Goal: Task Accomplishment & Management: Manage account settings

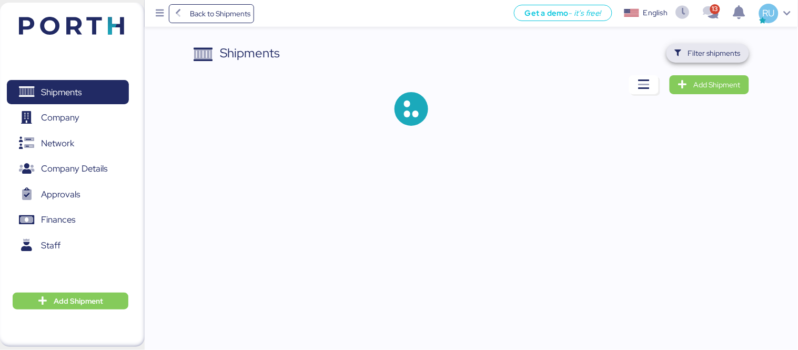
click at [721, 52] on span "Filter shipments" at bounding box center [714, 53] width 53 height 13
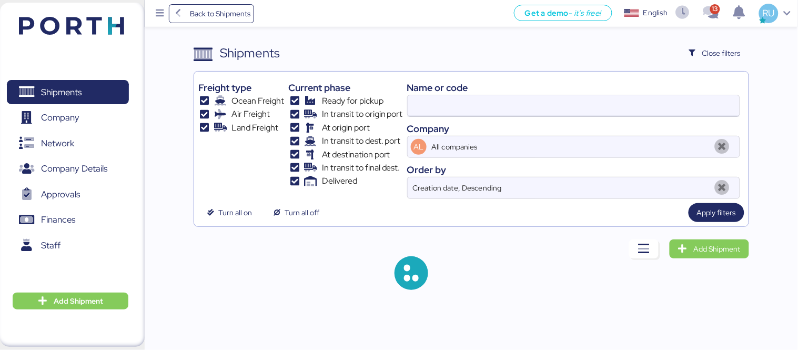
click at [529, 105] on input at bounding box center [573, 105] width 332 height 21
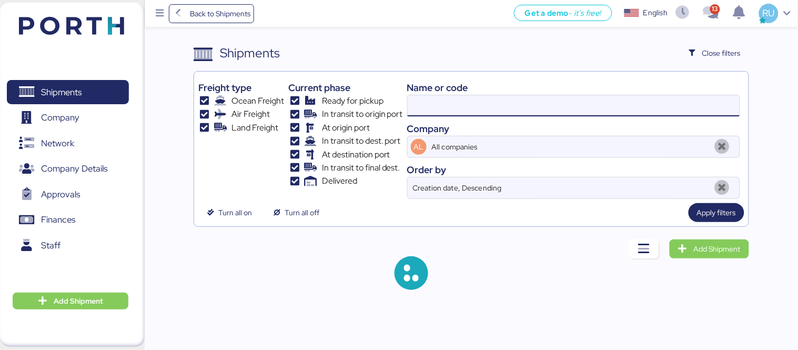
paste input "O0051996"
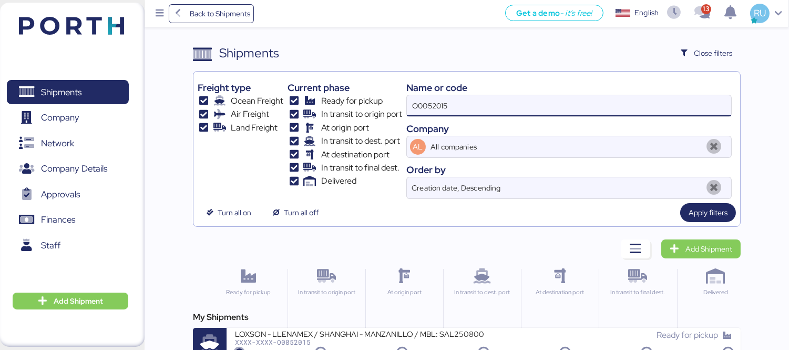
type input "O0052015"
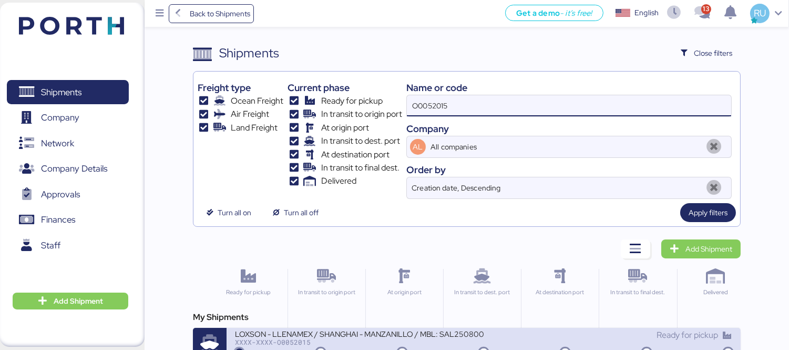
click at [445, 342] on div "XXXX-XXXX-O0052015" at bounding box center [359, 341] width 249 height 7
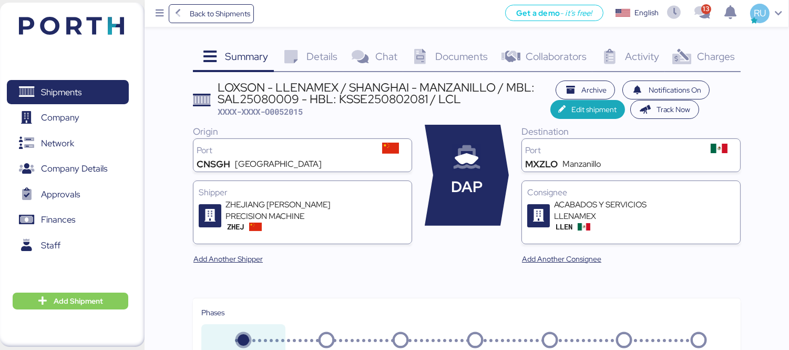
click at [75, 18] on img at bounding box center [71, 26] width 105 height 18
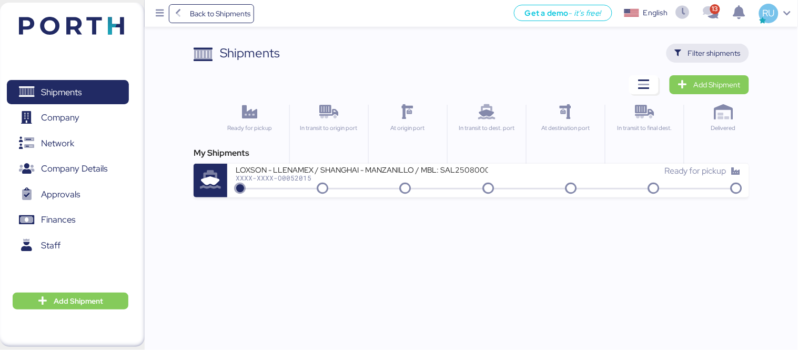
click at [695, 53] on span "Filter shipments" at bounding box center [714, 53] width 53 height 13
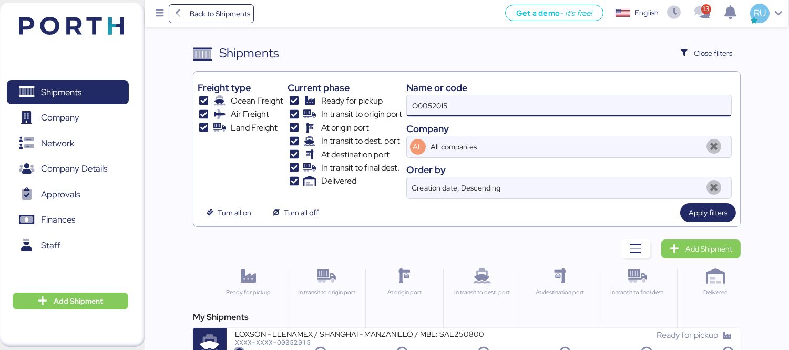
click at [569, 113] on input "O0052015" at bounding box center [569, 105] width 324 height 21
type input "O"
paste input "O0051996"
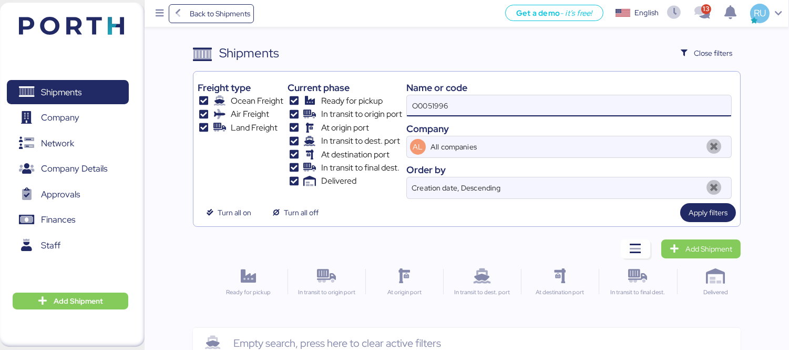
type input "O0051996"
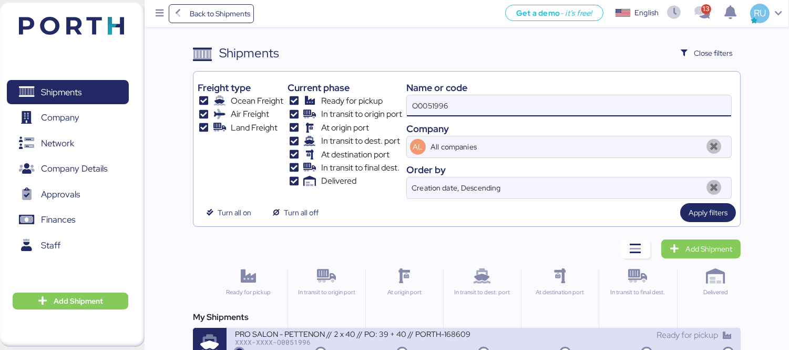
click at [459, 340] on div "XXXX-XXXX-O0051996" at bounding box center [359, 341] width 249 height 7
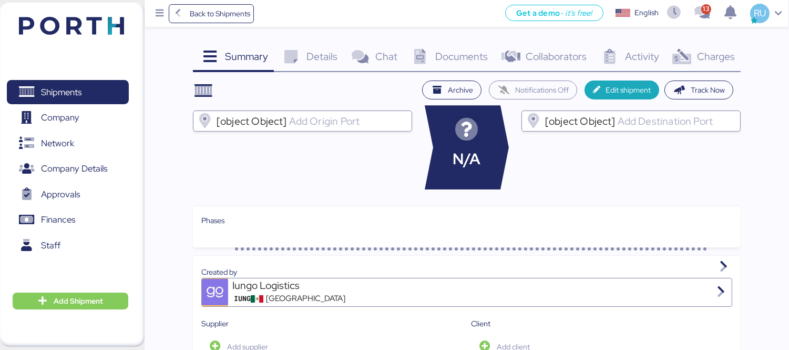
click at [710, 70] on div "Charges 0" at bounding box center [703, 58] width 76 height 28
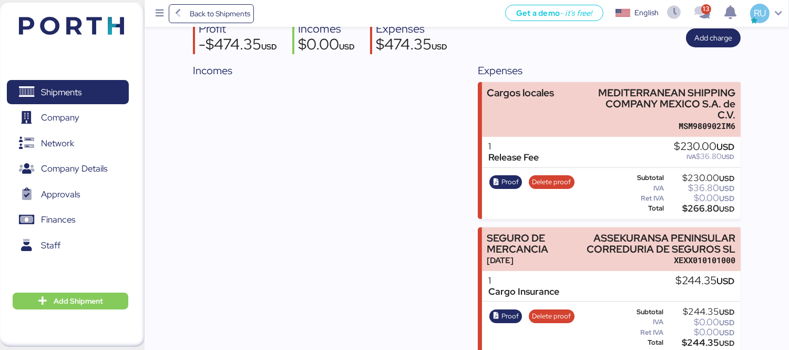
scroll to position [42, 0]
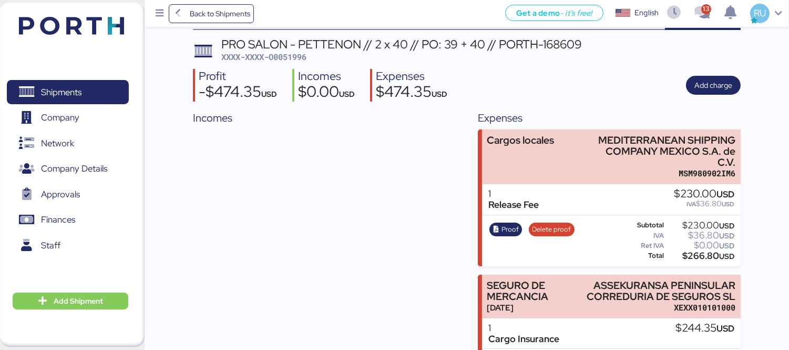
click at [98, 34] on img at bounding box center [71, 26] width 105 height 18
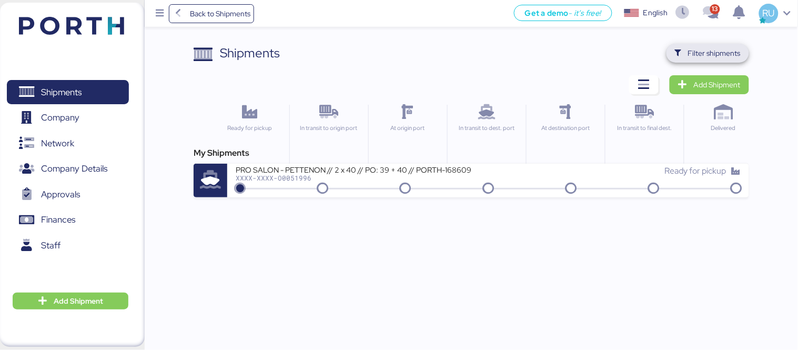
click at [701, 54] on span "Filter shipments" at bounding box center [714, 53] width 53 height 13
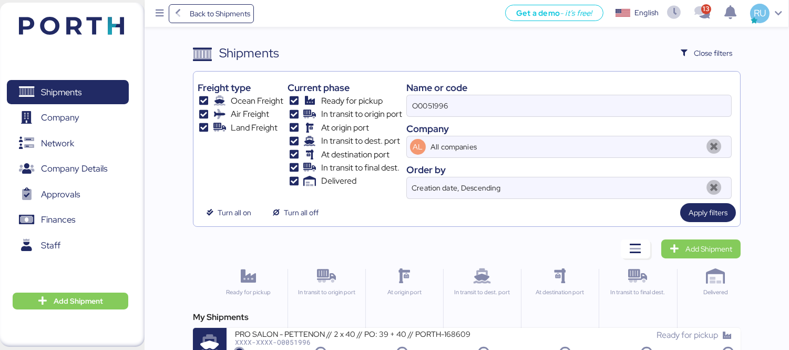
click at [574, 117] on div "O0051996" at bounding box center [568, 106] width 325 height 22
click at [574, 116] on input "O0051996" at bounding box center [569, 105] width 324 height 21
click at [569, 111] on input "O0051996" at bounding box center [569, 105] width 324 height 21
paste input "O0051996"
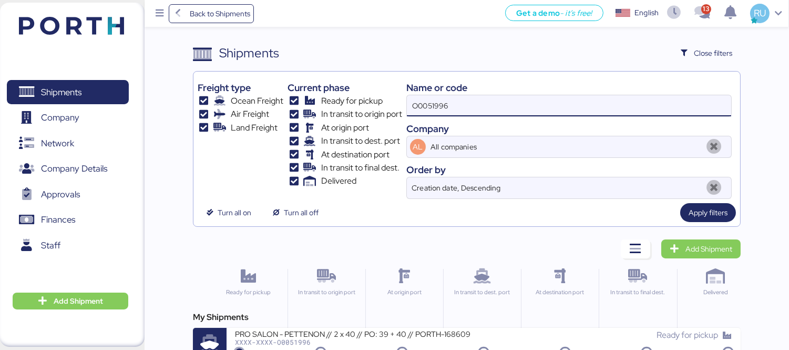
type input "O0051996"
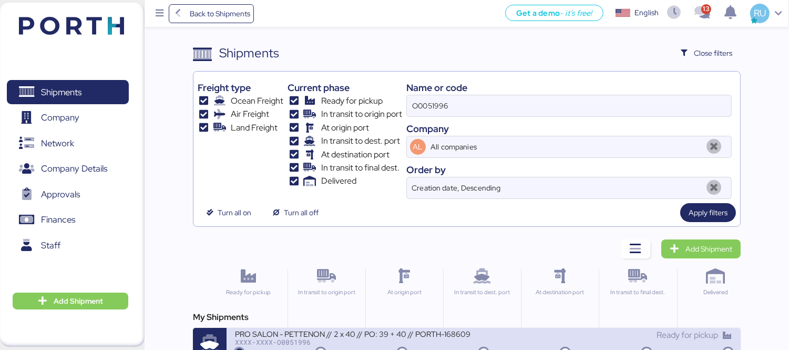
click at [438, 331] on div "PRO SALON - PETTENON // 2 x 40 // PO: 39 + 40 // PORTH-168609" at bounding box center [359, 333] width 249 height 9
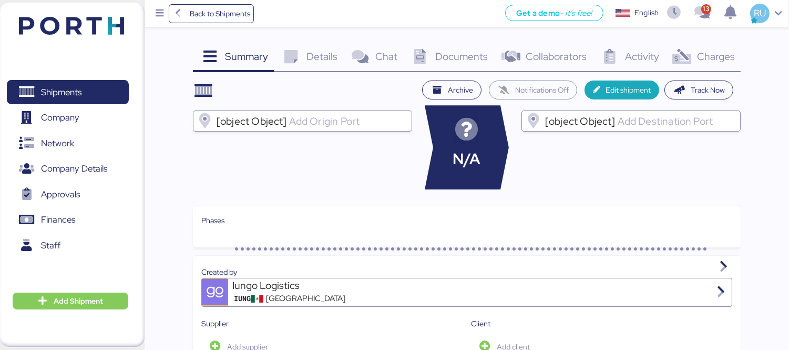
click at [710, 56] on span "Charges" at bounding box center [716, 56] width 38 height 14
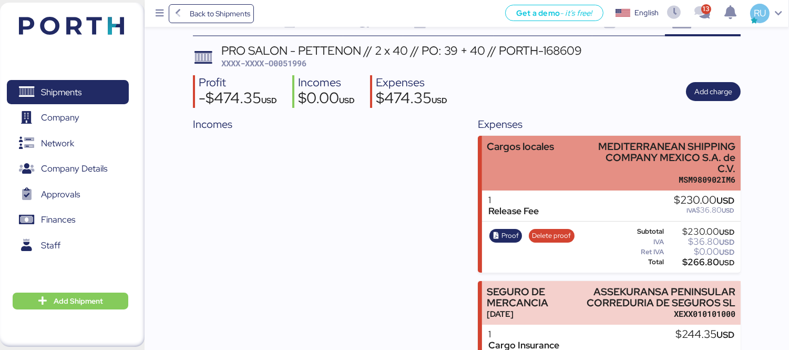
scroll to position [37, 0]
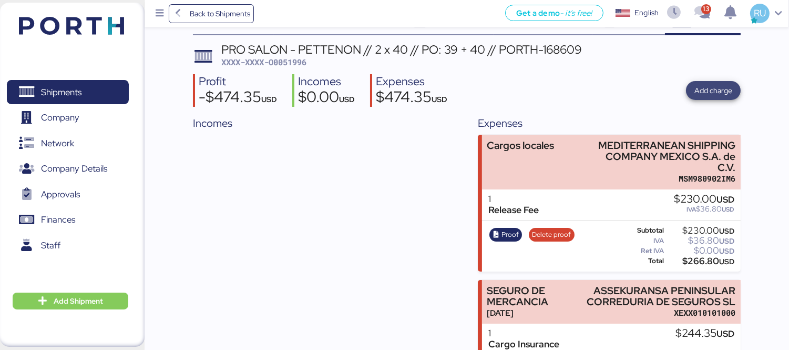
click at [703, 83] on span "Add charge" at bounding box center [714, 90] width 38 height 15
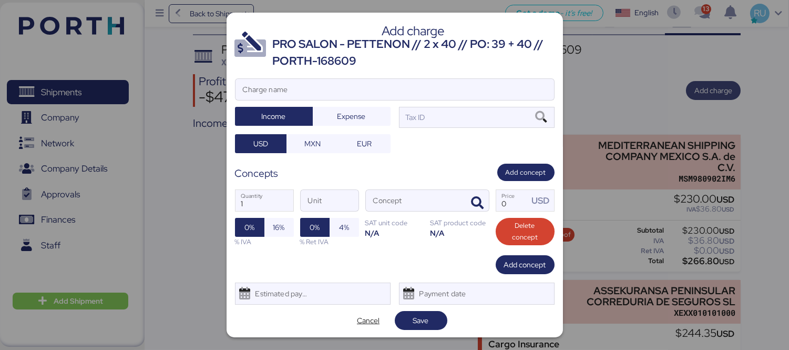
scroll to position [0, 0]
click at [340, 102] on div at bounding box center [395, 105] width 319 height 11
click at [340, 100] on input "Charge name" at bounding box center [395, 89] width 319 height 21
click at [323, 77] on div "Add charge PRO SALON - PETTENON // 2 x 40 // PO: 39 + 40 // PORTH-168609 Charge…" at bounding box center [395, 175] width 336 height 324
click at [343, 96] on input "Charge name" at bounding box center [395, 89] width 319 height 21
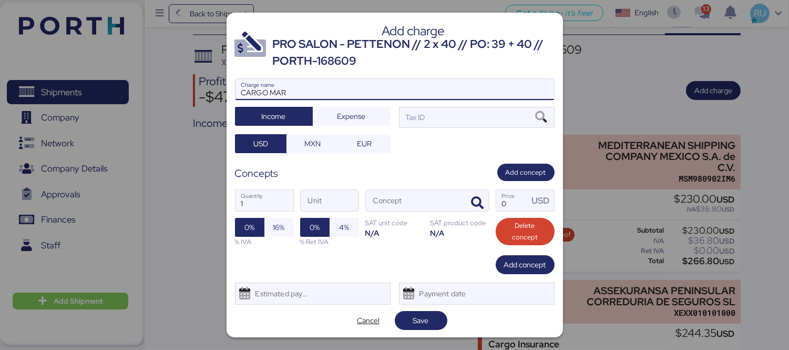
type input "CARGO MAR"
click at [355, 128] on div "CARGO MAR Charge name Income Expense Tax ID USD MXN EUR" at bounding box center [395, 115] width 320 height 75
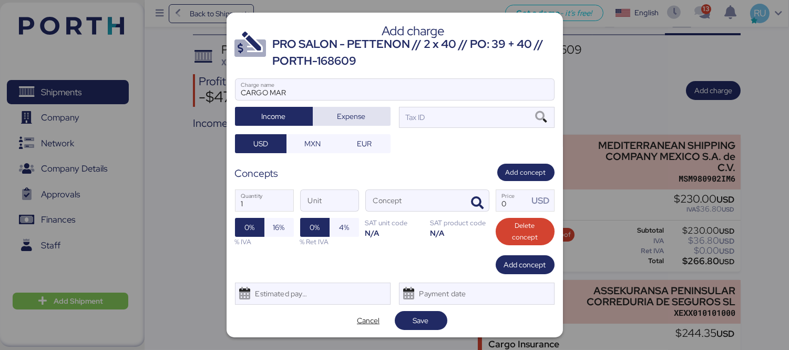
click at [359, 116] on span "Expense" at bounding box center [352, 116] width 28 height 13
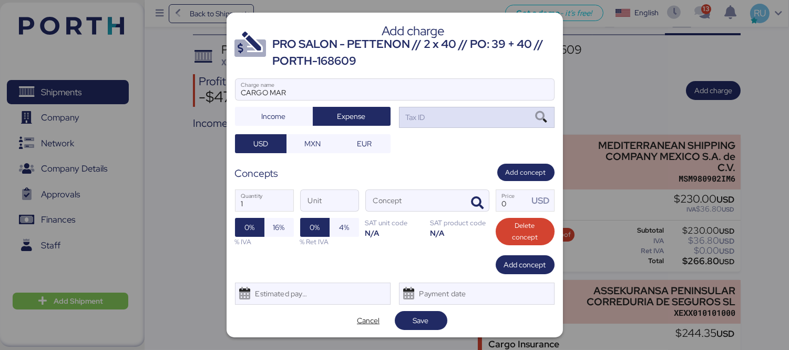
click at [406, 117] on div "Tax ID" at bounding box center [415, 117] width 22 height 12
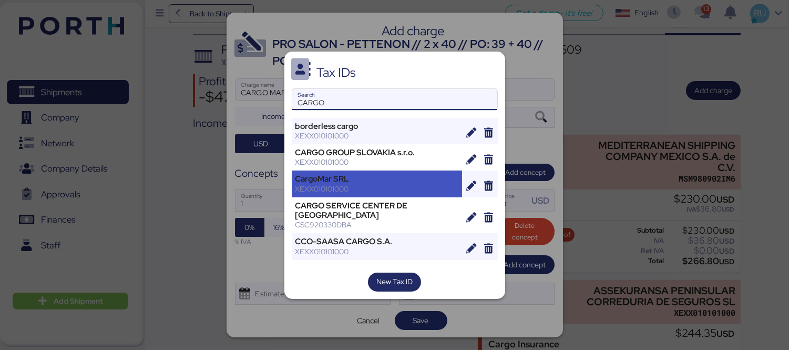
type input "CARGO"
click at [375, 175] on div "CargoMar SRL" at bounding box center [377, 178] width 164 height 9
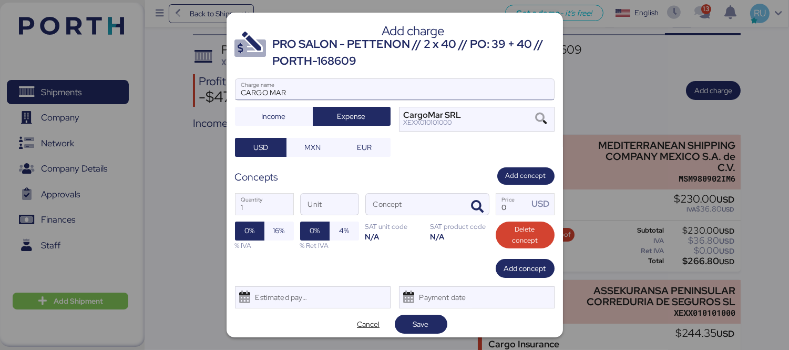
click at [319, 85] on input "CARGO MAR" at bounding box center [395, 89] width 319 height 21
type input "C"
type input "o"
click at [364, 93] on input "Charge name" at bounding box center [395, 89] width 319 height 21
paste input "OCEAN FREIGHT"
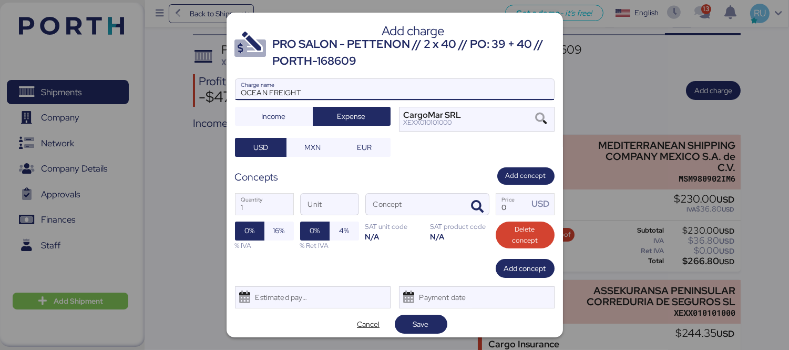
type input "OCEAN FREIGHT"
click at [617, 109] on div at bounding box center [394, 175] width 789 height 350
click at [447, 201] on input "Concept" at bounding box center [415, 203] width 98 height 21
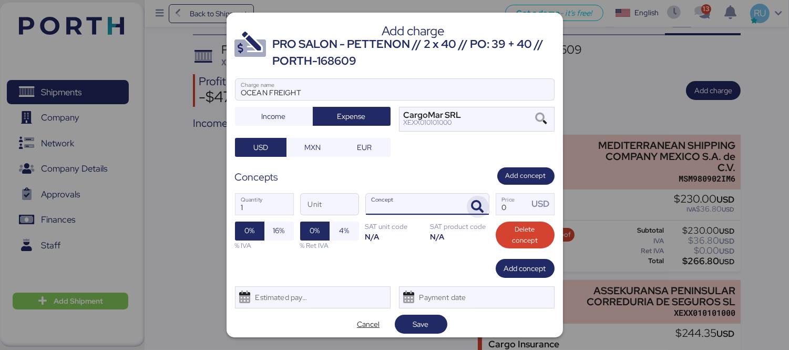
click at [472, 203] on icon "button" at bounding box center [478, 206] width 13 height 13
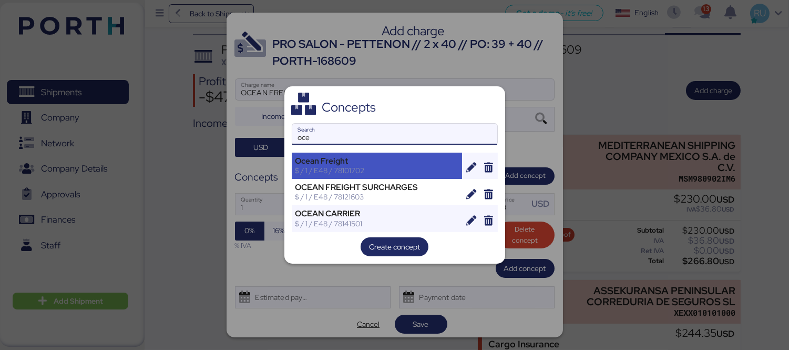
type input "oce"
click at [372, 165] on div "Ocean Freight" at bounding box center [377, 160] width 164 height 9
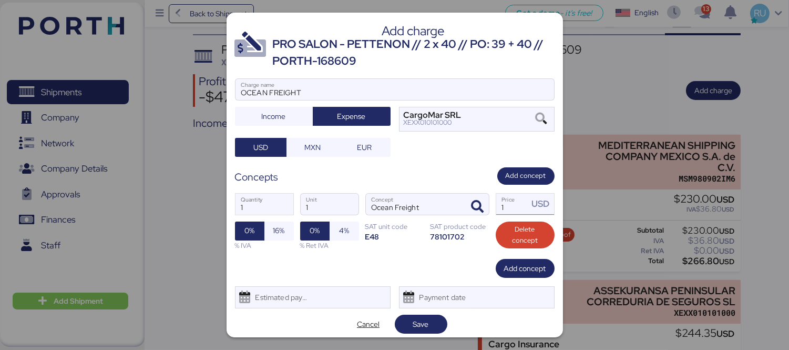
click at [497, 203] on input "1" at bounding box center [512, 203] width 33 height 21
type input "0"
paste input "13.34612"
type input "13.34612"
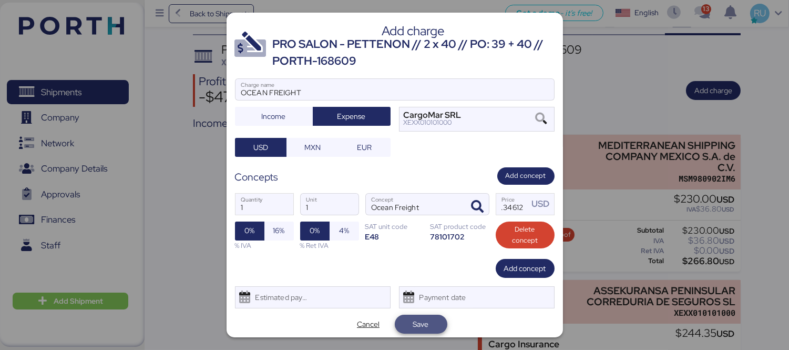
scroll to position [0, 0]
click at [416, 314] on span "Save" at bounding box center [421, 323] width 53 height 19
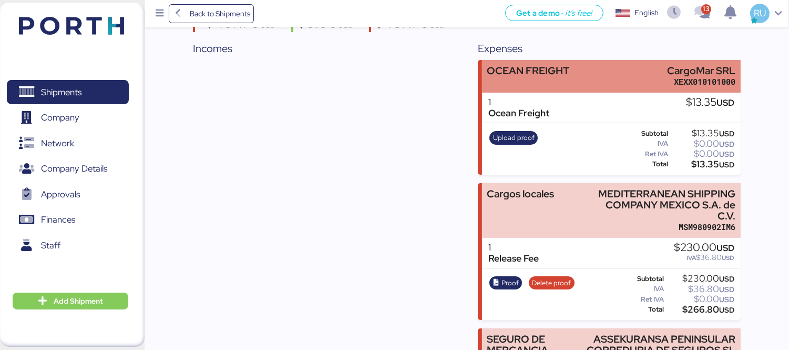
scroll to position [77, 0]
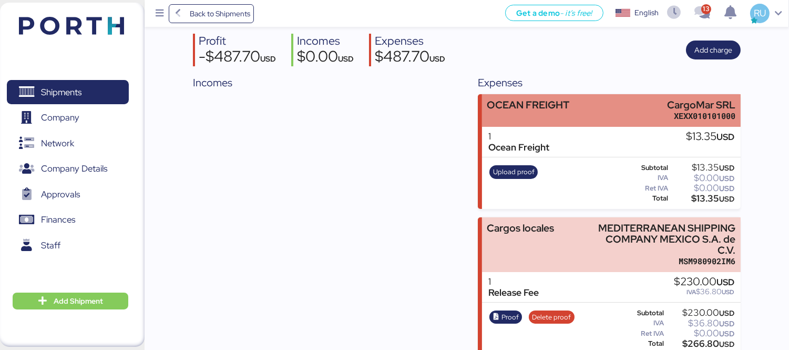
click at [550, 118] on div "OCEAN FREIGHT" at bounding box center [528, 110] width 83 height 22
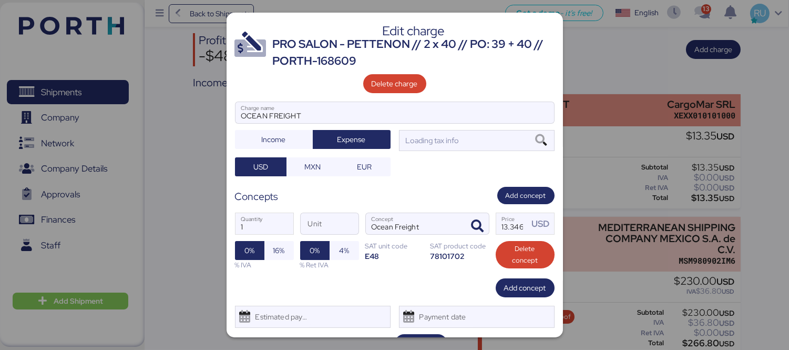
scroll to position [0, 0]
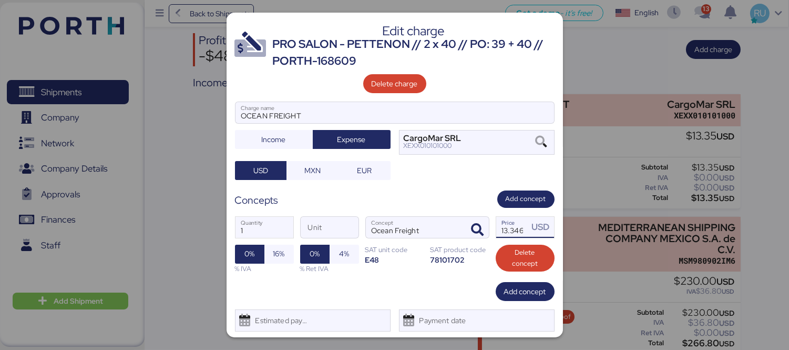
click at [507, 225] on input "13.34612" at bounding box center [512, 227] width 33 height 21
click at [498, 240] on div "1 Quantity Unit Ocean Freight Concept 13.34612 Price USD 0% 16% % IVA 0% 4% % R…" at bounding box center [395, 245] width 320 height 74
click at [505, 232] on input "13.34612" at bounding box center [512, 227] width 33 height 21
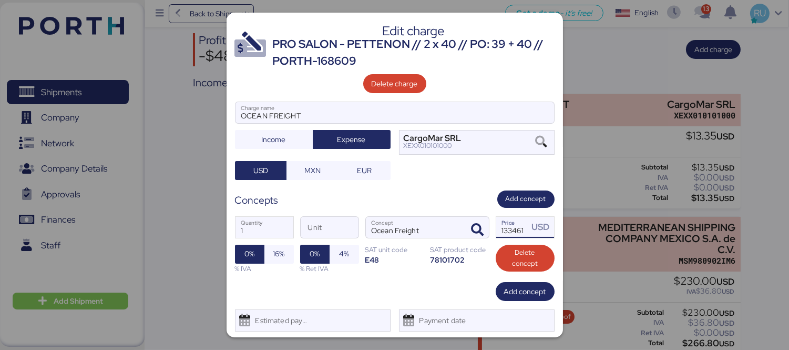
scroll to position [27, 0]
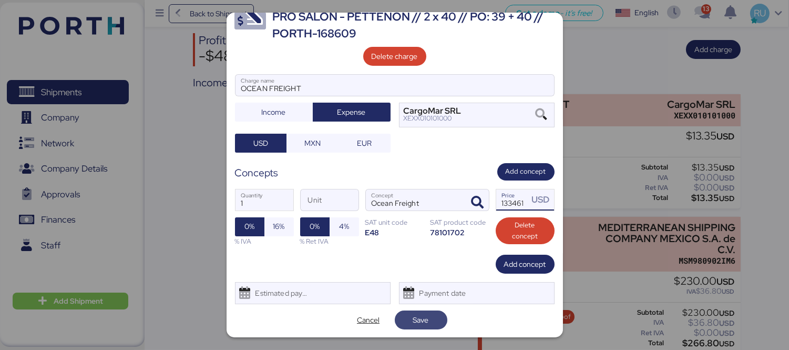
type input "1334612"
click at [413, 318] on span "Save" at bounding box center [421, 319] width 16 height 13
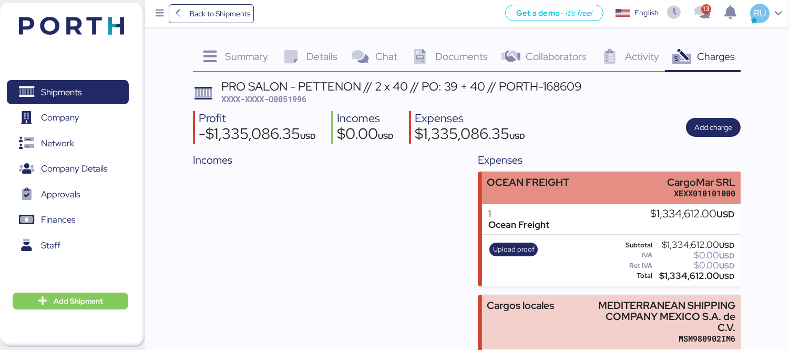
click at [586, 189] on div "OCEAN FREIGHT CargoMar SRL XEXX010101000" at bounding box center [611, 187] width 259 height 32
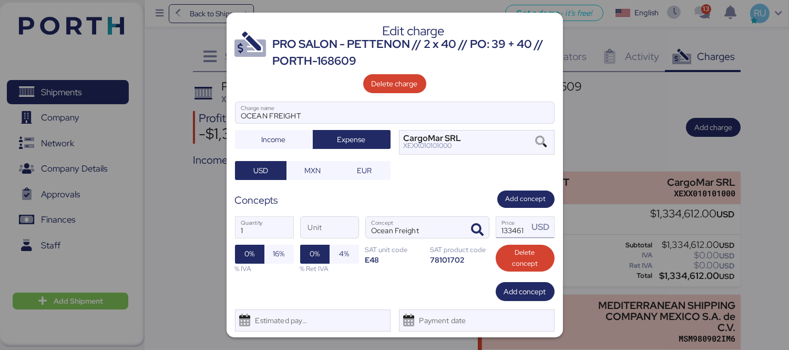
click at [510, 232] on input "1334612" at bounding box center [512, 227] width 33 height 21
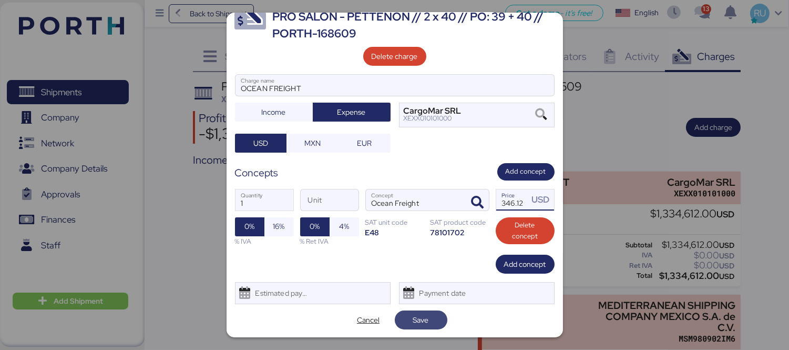
type input "13346.12"
click at [422, 318] on span "Save" at bounding box center [421, 319] width 16 height 13
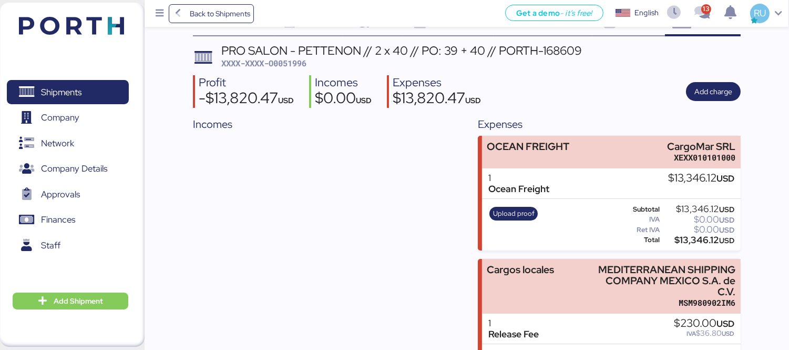
scroll to position [37, 0]
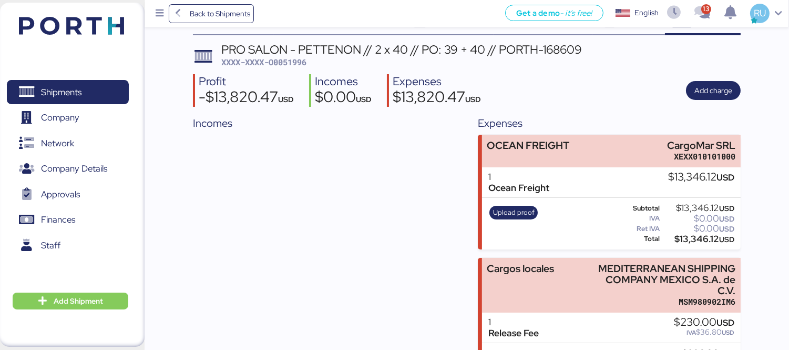
click at [511, 203] on div "Upload proof" at bounding box center [513, 223] width 55 height 43
click at [516, 208] on span "Upload proof" at bounding box center [514, 213] width 42 height 12
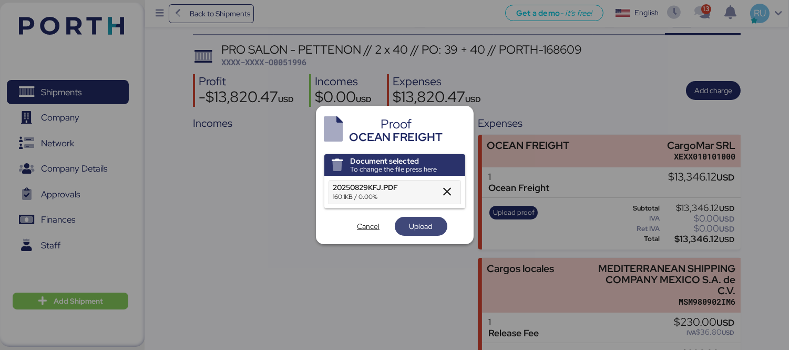
click at [415, 229] on span "Upload" at bounding box center [421, 226] width 23 height 13
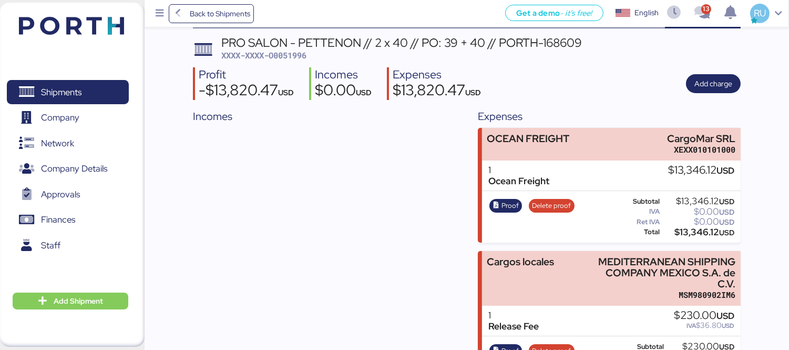
scroll to position [43, 0]
click at [284, 59] on span "XXXX-XXXX-O0051996" at bounding box center [263, 55] width 85 height 11
copy span "O0051996"
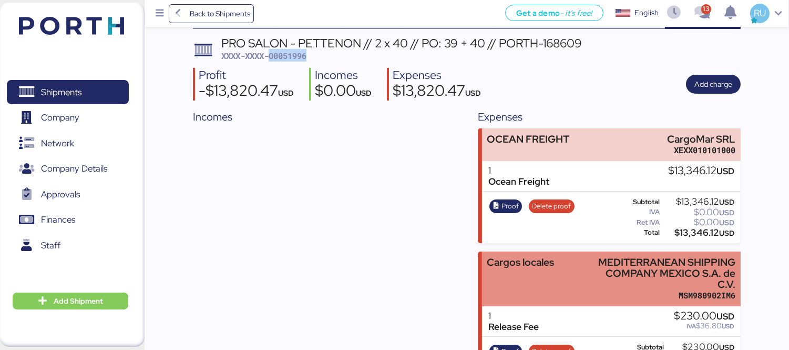
scroll to position [212, 0]
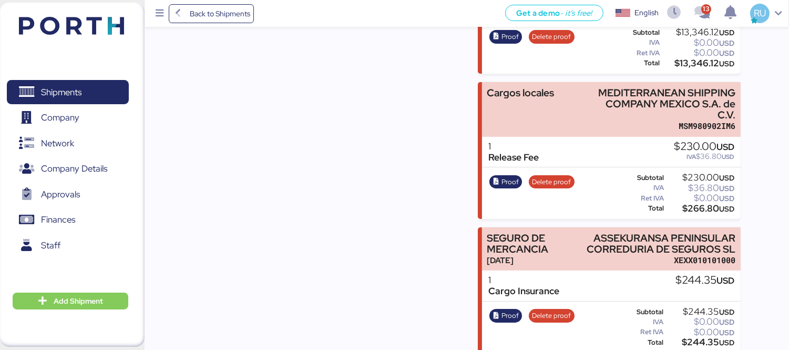
click at [279, 312] on div "Incomes" at bounding box center [324, 146] width 263 height 413
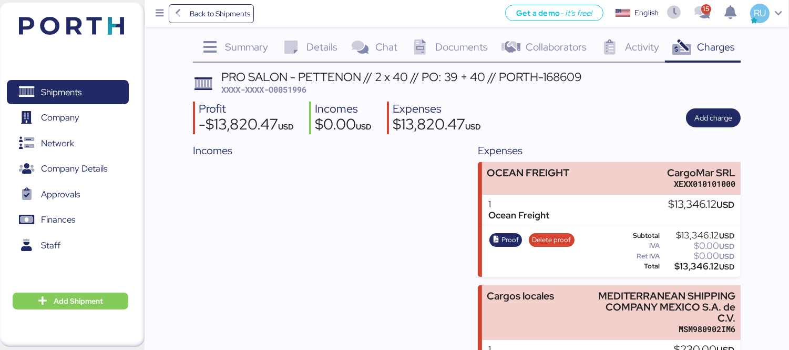
scroll to position [9, 0]
click at [710, 109] on span "Add charge" at bounding box center [713, 118] width 55 height 19
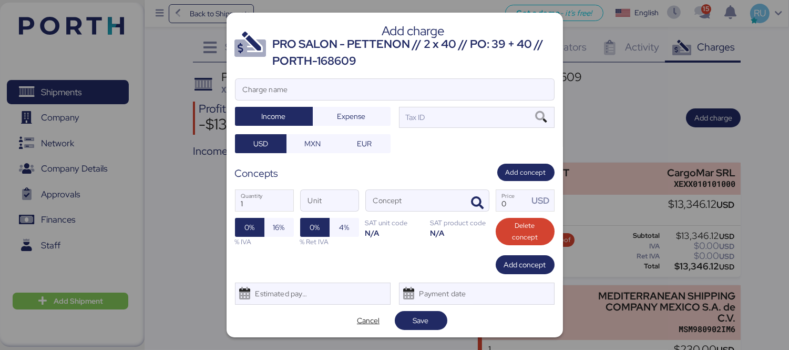
scroll to position [0, 0]
click at [471, 82] on input "Charge name" at bounding box center [395, 89] width 319 height 21
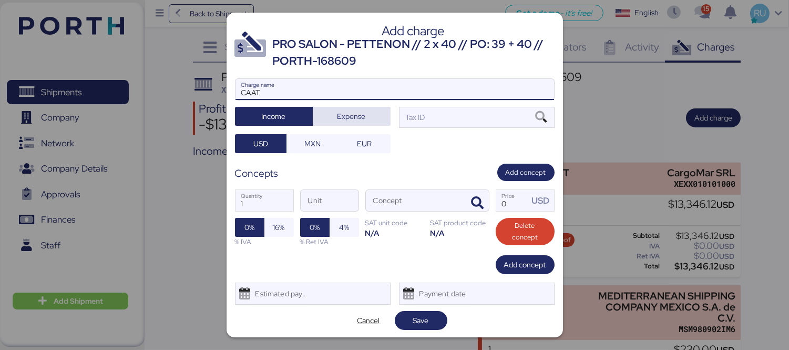
type input "CAAT"
click at [364, 113] on span "Expense" at bounding box center [351, 116] width 61 height 15
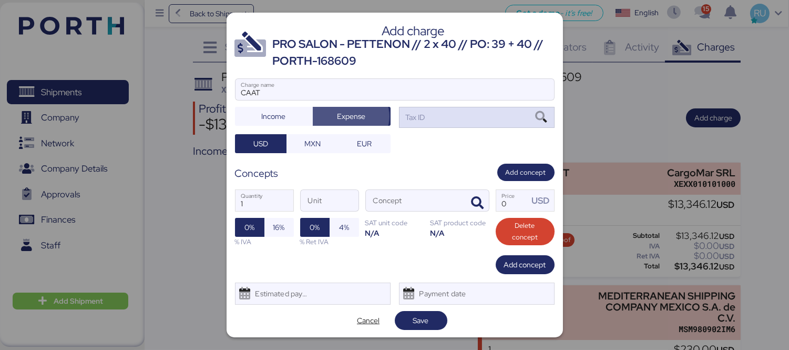
click at [426, 119] on div "Tax ID" at bounding box center [477, 117] width 156 height 21
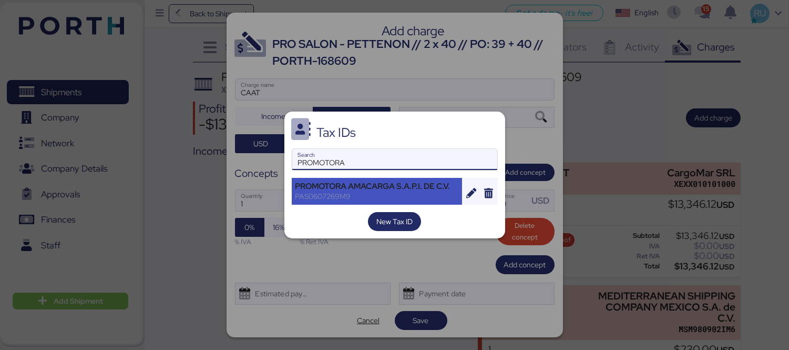
type input "PROMOTORA"
click at [402, 190] on div "PROMOTORA AMACARGA S.A.P.I. DE C.V." at bounding box center [377, 185] width 164 height 9
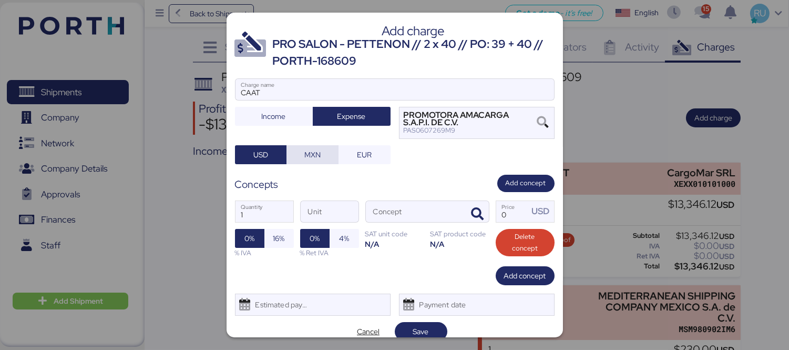
click at [308, 158] on span "MXN" at bounding box center [312, 154] width 16 height 13
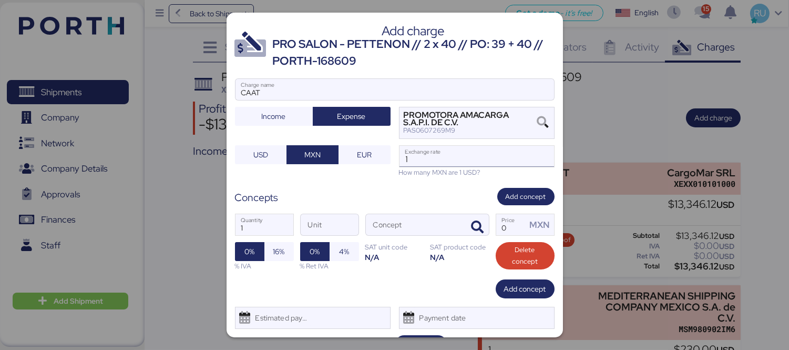
click at [421, 155] on input "1" at bounding box center [477, 156] width 155 height 21
type input "18.7"
click at [472, 224] on icon "button" at bounding box center [478, 227] width 13 height 13
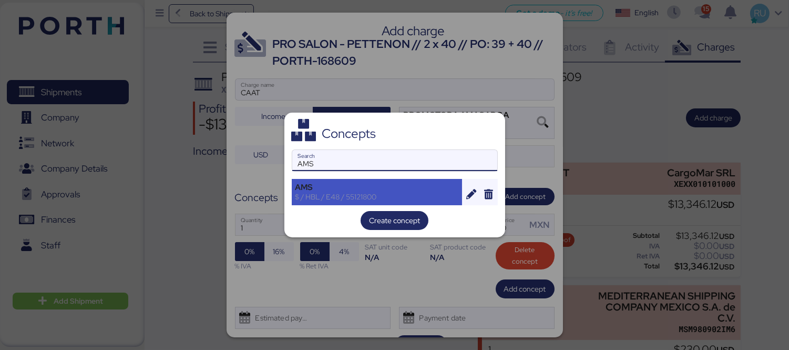
type input "AMS"
click at [400, 193] on div "$ / HBL / E48 / 55121800" at bounding box center [377, 196] width 164 height 9
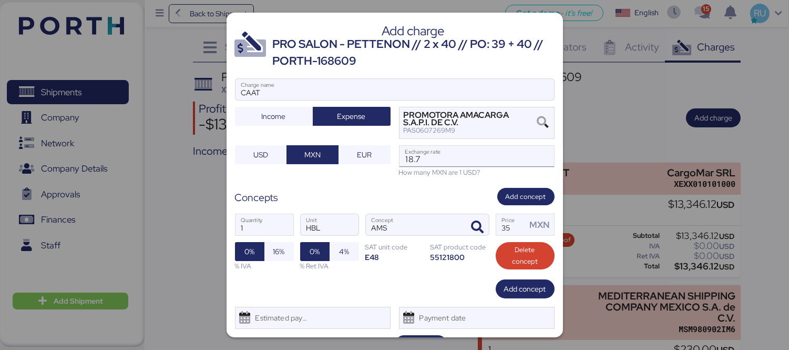
click at [455, 152] on input "18.7" at bounding box center [477, 156] width 155 height 21
type input "18.62"
click at [510, 232] on input "35" at bounding box center [511, 224] width 30 height 21
type input "3"
type input "60"
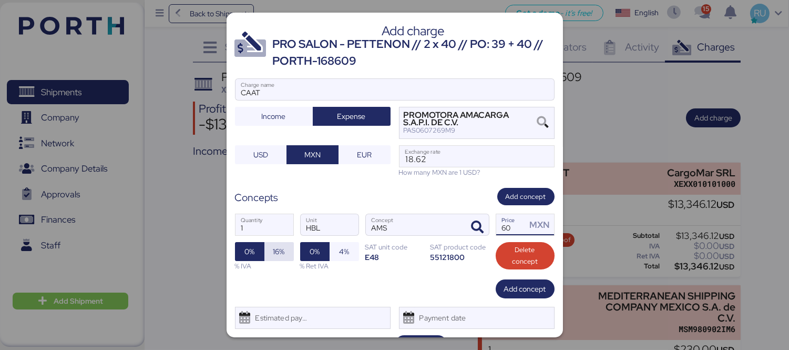
click at [275, 259] on span "16%" at bounding box center [278, 251] width 29 height 19
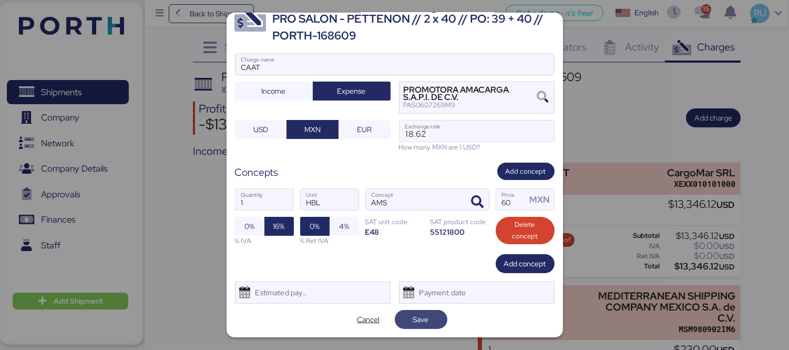
click at [403, 319] on span "Save" at bounding box center [421, 319] width 36 height 15
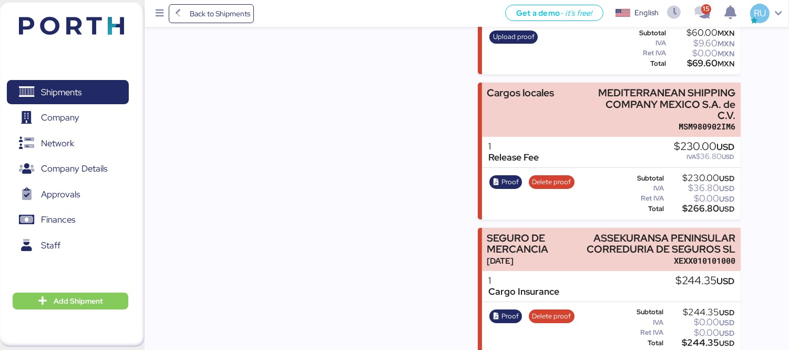
scroll to position [0, 0]
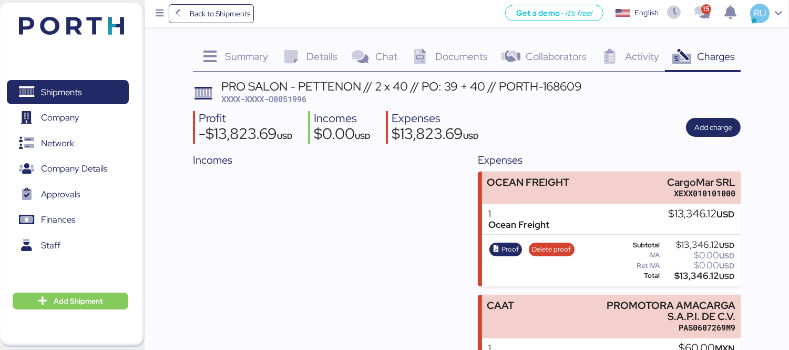
click at [94, 16] on header at bounding box center [55, 24] width 101 height 33
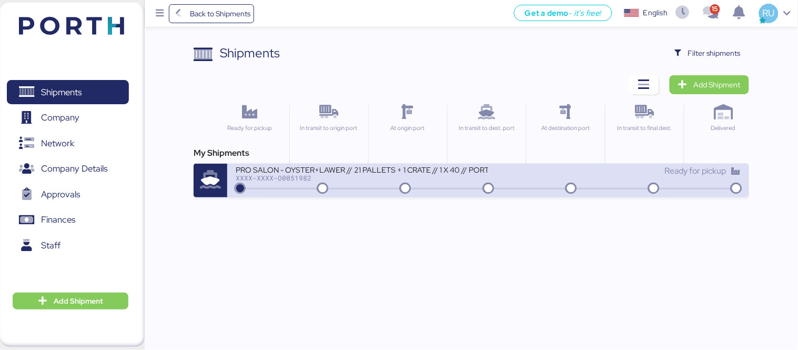
click at [444, 195] on div "PRO SALON - OYSTER+LAWER // 21 PALLETS + 1 CRATE // 1 X 40 // PORTH-168228 XXXX…" at bounding box center [488, 181] width 522 height 34
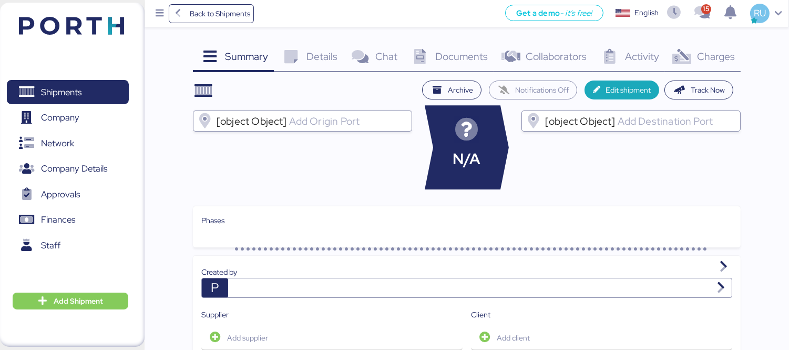
click at [713, 62] on span "Charges" at bounding box center [716, 56] width 38 height 14
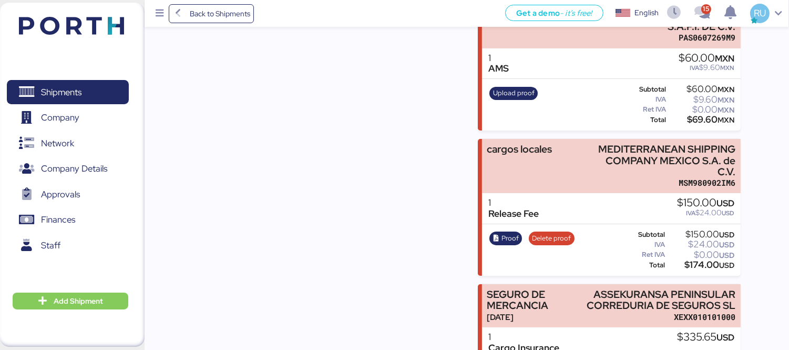
scroll to position [290, 0]
click at [503, 223] on div "Proof Delete proof Subtotal $150.00 USD IVA $24.00 USD Ret IVA $0.00 USD Total …" at bounding box center [611, 249] width 259 height 52
click at [509, 231] on span "Proof" at bounding box center [505, 238] width 33 height 14
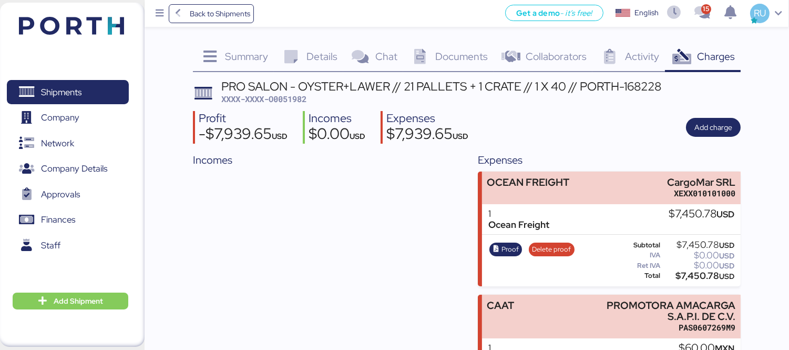
click at [90, 26] on img at bounding box center [71, 26] width 105 height 18
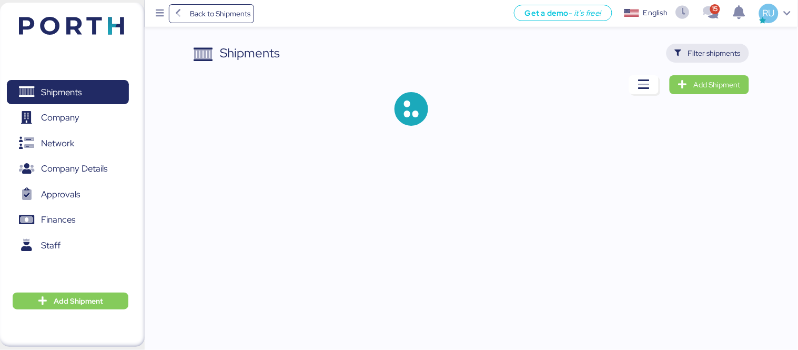
click at [705, 47] on span "Filter shipments" at bounding box center [714, 53] width 53 height 13
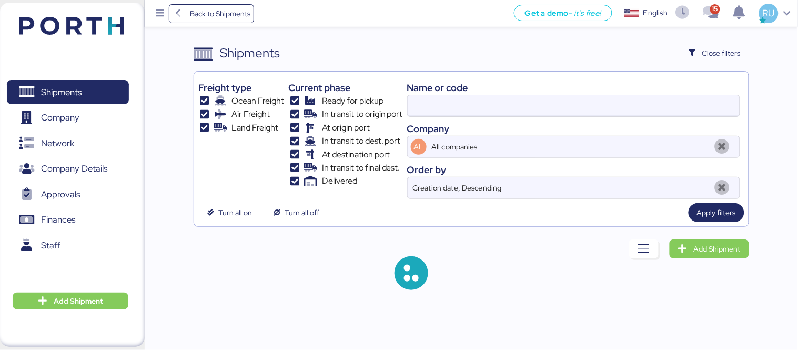
click at [540, 116] on input at bounding box center [573, 105] width 332 height 21
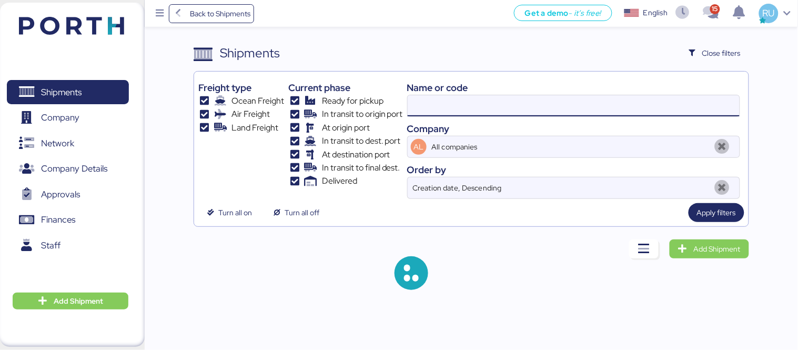
paste input "O0052089"
type input "O0052089"
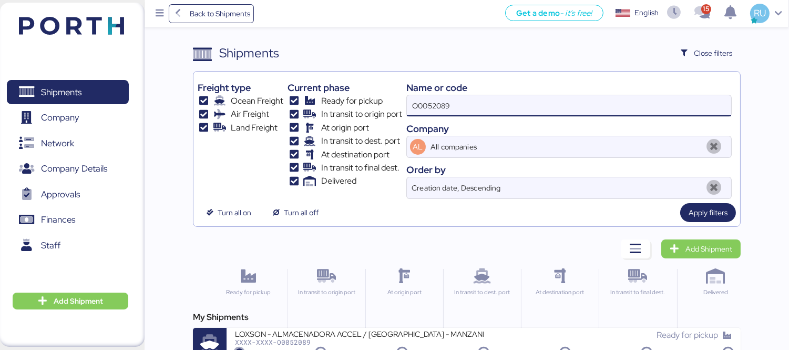
scroll to position [19, 0]
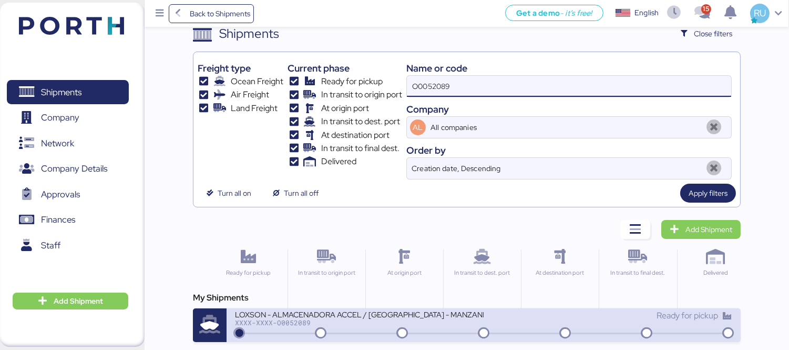
click at [475, 317] on div "LOXSON - ALMACENADORA ACCEL / [GEOGRAPHIC_DATA] - MANZANILLO / MBL: OOLU8899488…" at bounding box center [359, 313] width 249 height 9
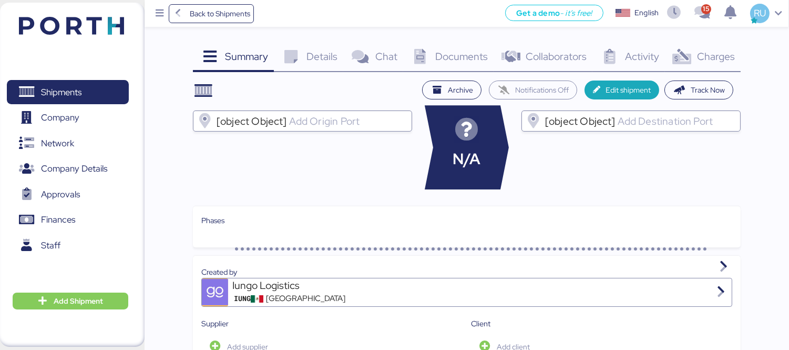
click at [692, 68] on div "Charges 0" at bounding box center [703, 58] width 76 height 28
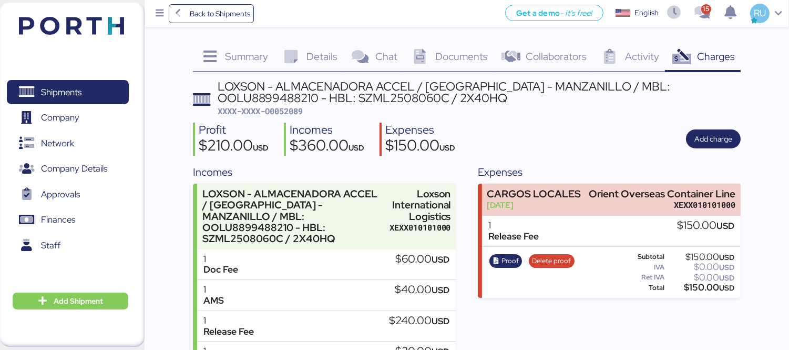
click at [277, 106] on span "XXXX-XXXX-O0052089" at bounding box center [260, 111] width 85 height 11
copy span "O0052089"
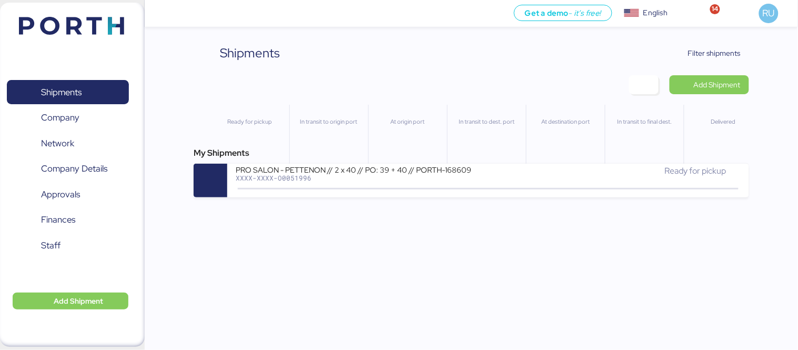
click at [703, 64] on div "Shipments Clear Filters Filter shipments Add Shipment Ready for pickup In trans…" at bounding box center [470, 121] width 555 height 154
click at [702, 58] on span "Filter shipments" at bounding box center [714, 53] width 53 height 13
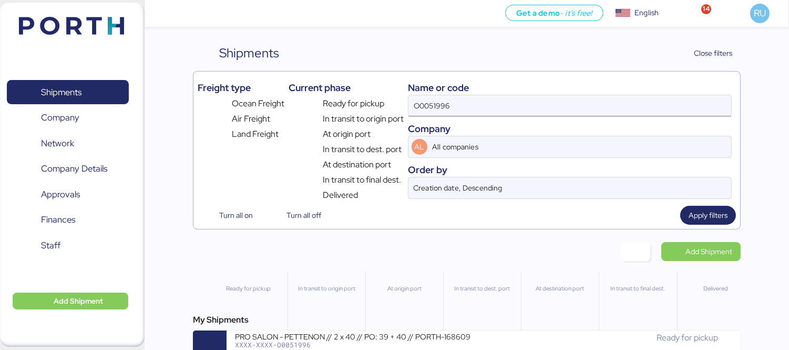
click at [514, 101] on input "O0051996" at bounding box center [570, 105] width 323 height 21
click at [471, 101] on input at bounding box center [570, 105] width 323 height 21
paste input "O0051433"
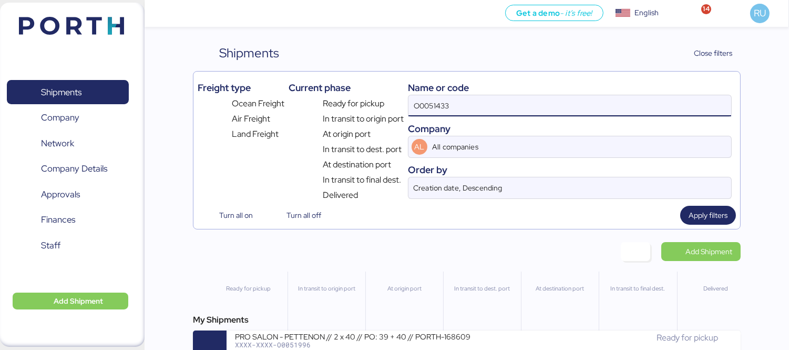
type input "O0051433"
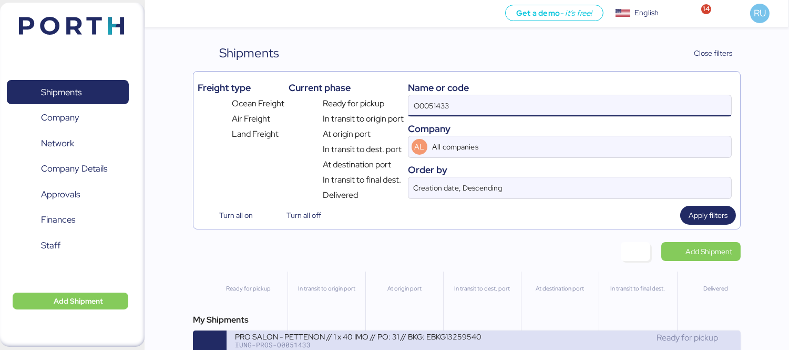
click at [385, 348] on div "IUNG-PROS-O0051433" at bounding box center [359, 344] width 249 height 7
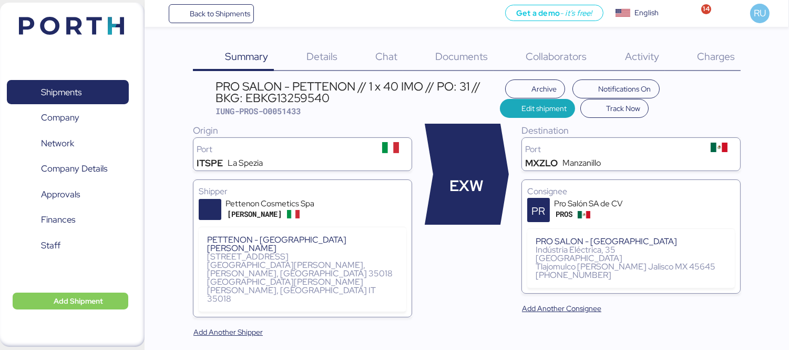
click at [701, 49] on span "Charges" at bounding box center [716, 56] width 38 height 14
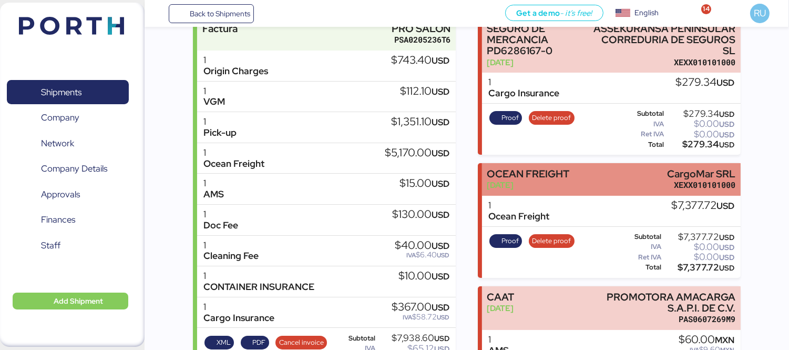
scroll to position [153, 0]
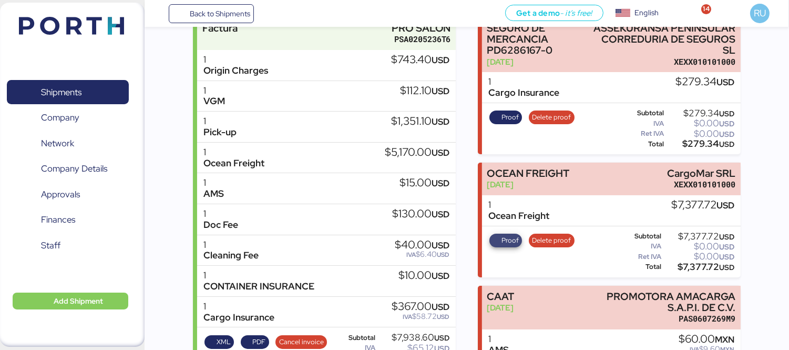
click at [507, 239] on span "Proof" at bounding box center [510, 240] width 17 height 12
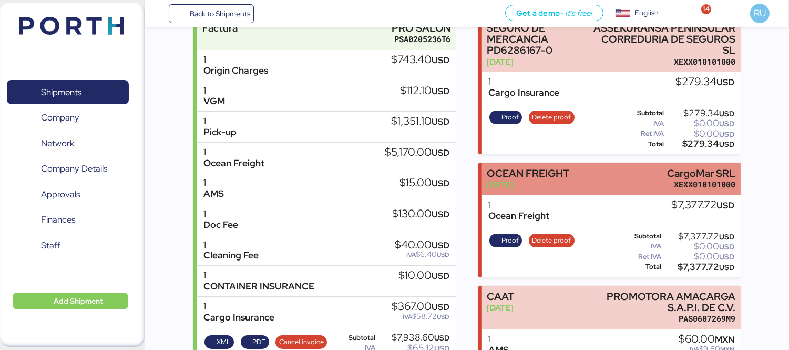
click at [539, 168] on div "OCEAN FREIGHT" at bounding box center [528, 173] width 83 height 11
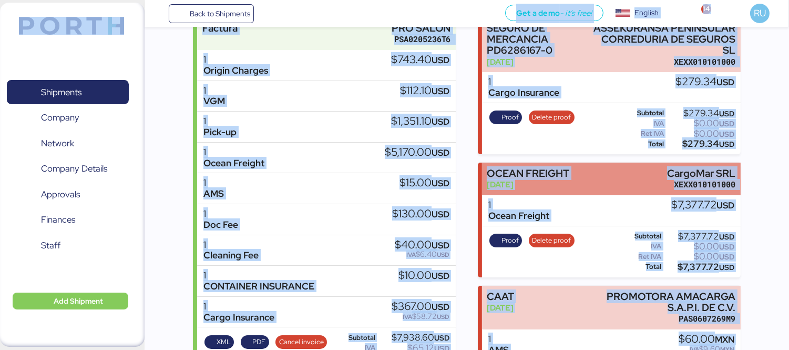
scroll to position [0, 0]
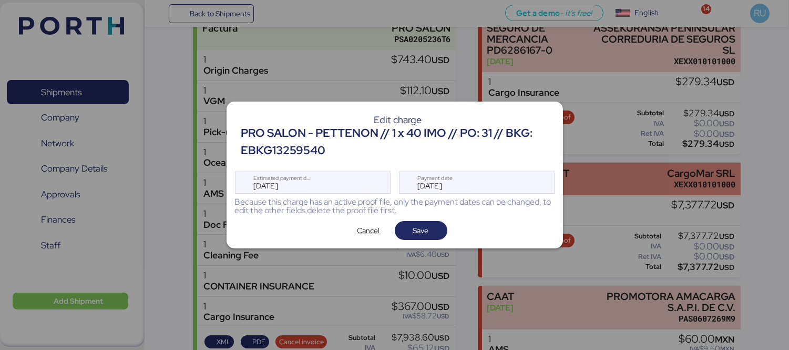
click at [539, 167] on div "Edit charge PRO SALON - PETTENON // 1 x 40 IMO // PO: 31 // BKG: EBKG13259540 J…" at bounding box center [395, 174] width 336 height 147
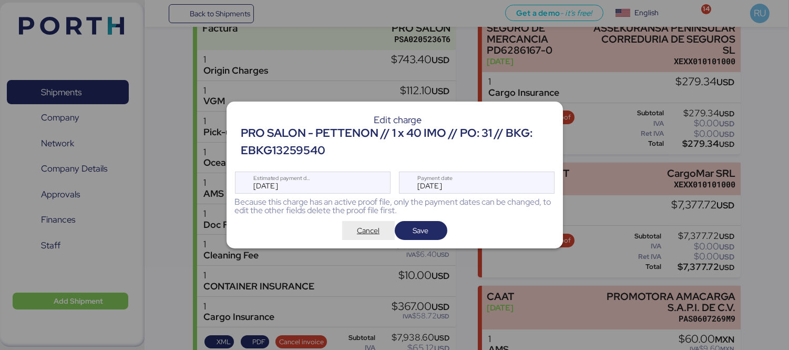
click at [369, 230] on span "Cancel" at bounding box center [368, 230] width 23 height 13
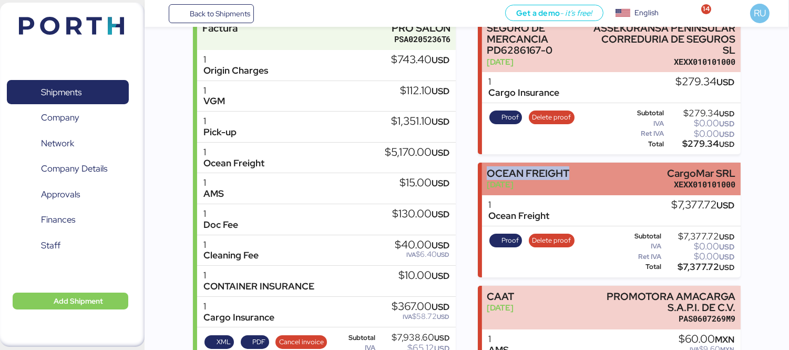
drag, startPoint x: 588, startPoint y: 164, endPoint x: 484, endPoint y: 177, distance: 104.3
click at [484, 177] on div "OCEAN FREIGHT Aug 14, 2025 CargoMar SRL XEXX010101000" at bounding box center [611, 178] width 259 height 32
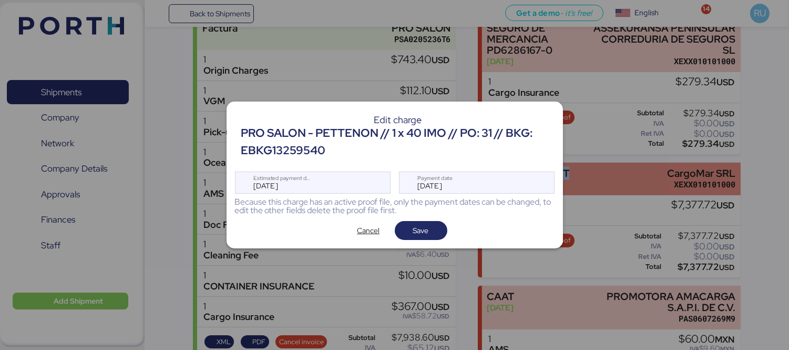
scroll to position [0, 0]
copy div "OCEAN FREIGHT"
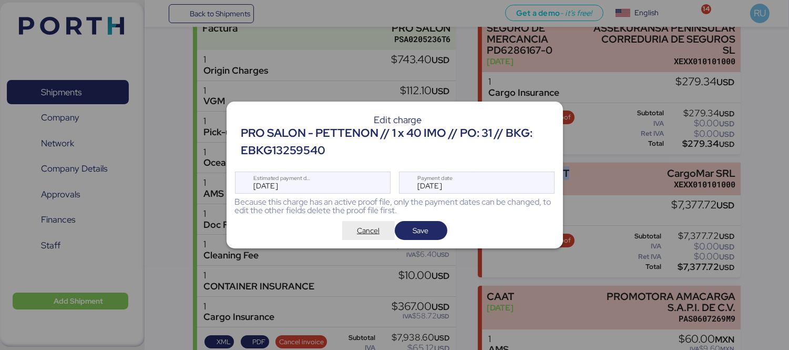
click at [358, 238] on span "Cancel" at bounding box center [369, 230] width 36 height 15
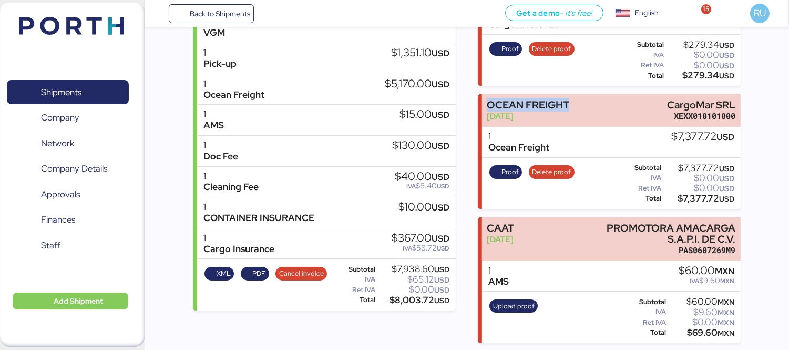
scroll to position [222, 0]
click at [91, 16] on header at bounding box center [55, 24] width 101 height 33
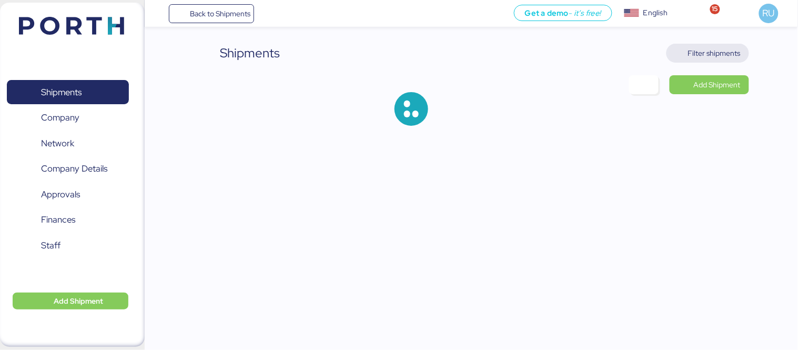
click at [686, 50] on span "Filter shipments" at bounding box center [708, 53] width 66 height 15
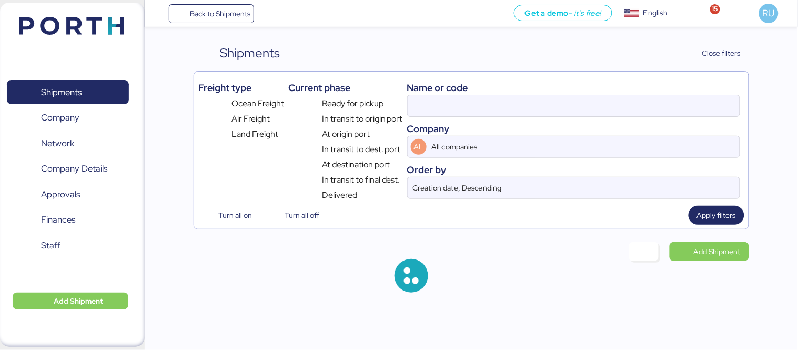
type input "O0051433"
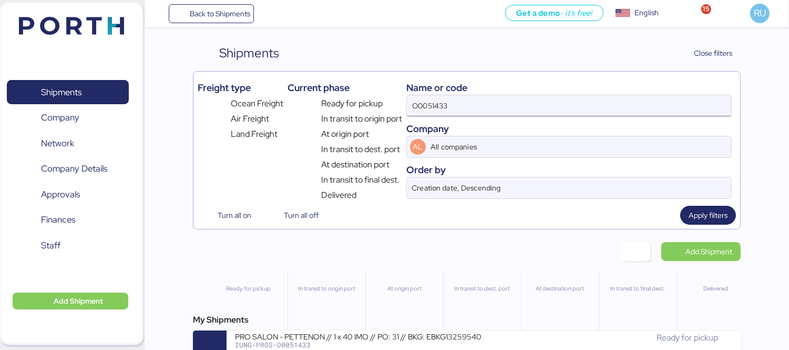
click at [487, 97] on input "O0051433" at bounding box center [569, 105] width 324 height 21
paste input "O0051982"
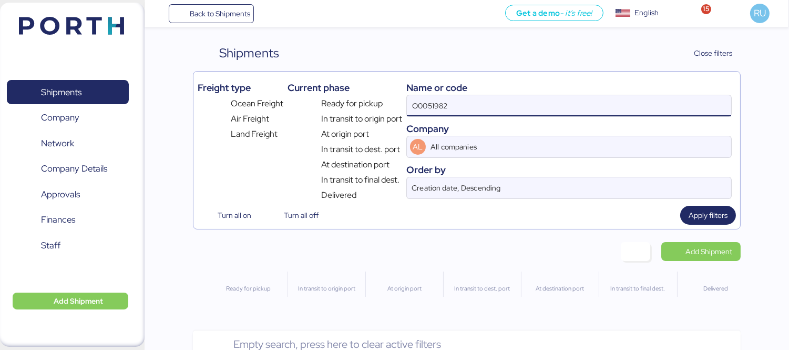
type input "O0051982"
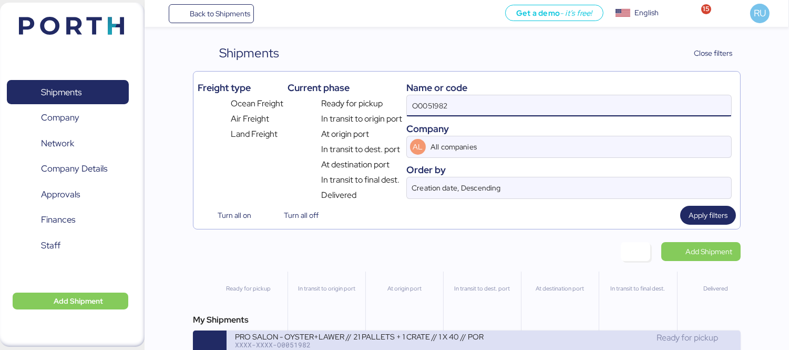
click at [426, 347] on div "XXXX-XXXX-O0051982" at bounding box center [359, 344] width 249 height 7
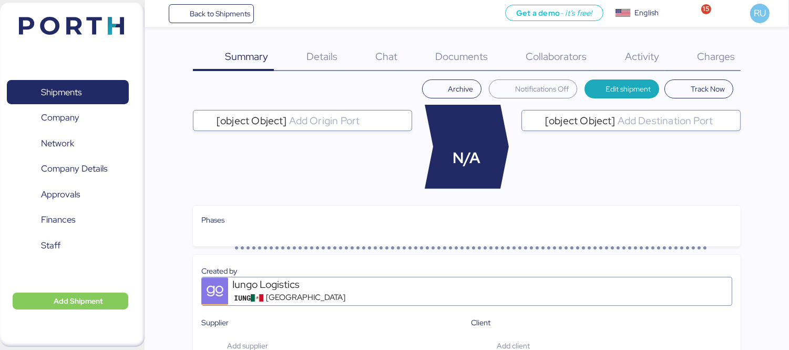
click at [719, 49] on span "Charges" at bounding box center [716, 56] width 38 height 14
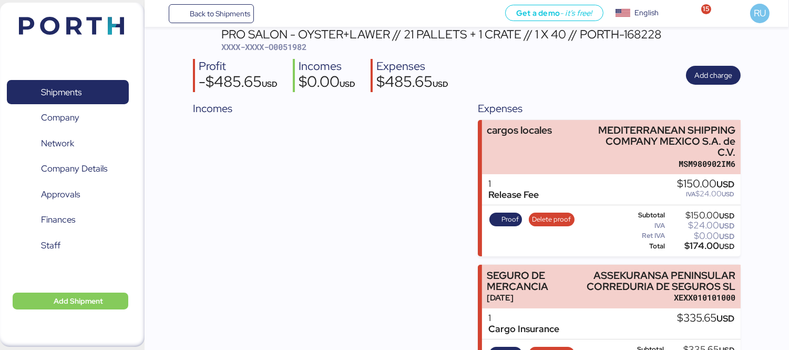
scroll to position [88, 0]
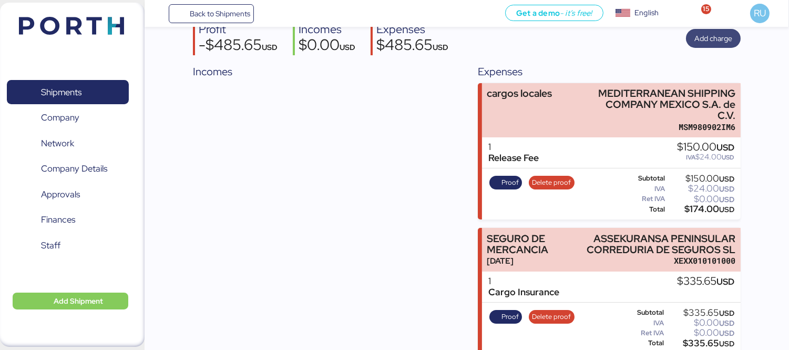
click at [719, 35] on span "Add charge" at bounding box center [714, 38] width 38 height 13
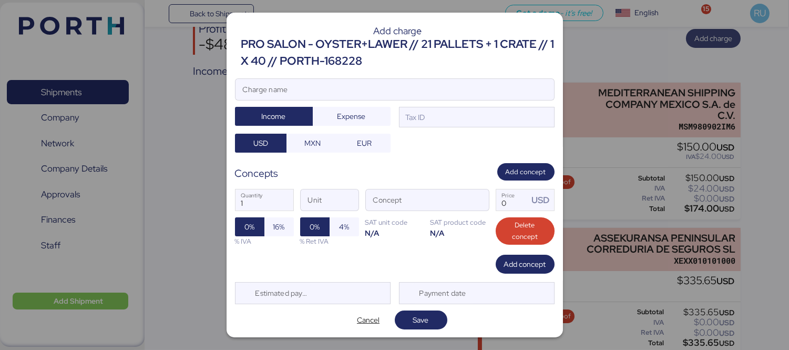
scroll to position [0, 0]
click at [448, 83] on input "Charge name" at bounding box center [395, 89] width 319 height 21
type input "B"
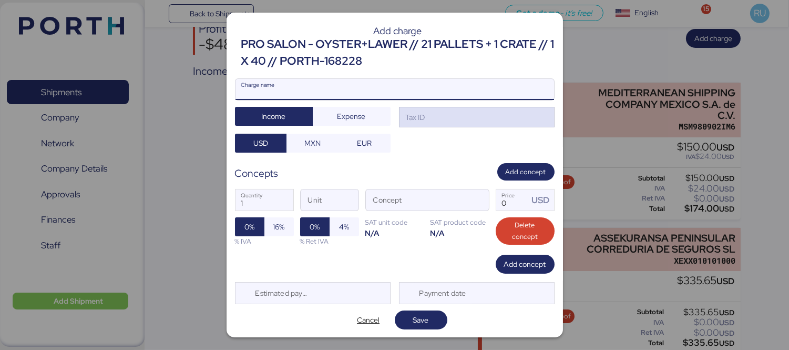
click at [466, 114] on div "Tax ID" at bounding box center [477, 117] width 156 height 21
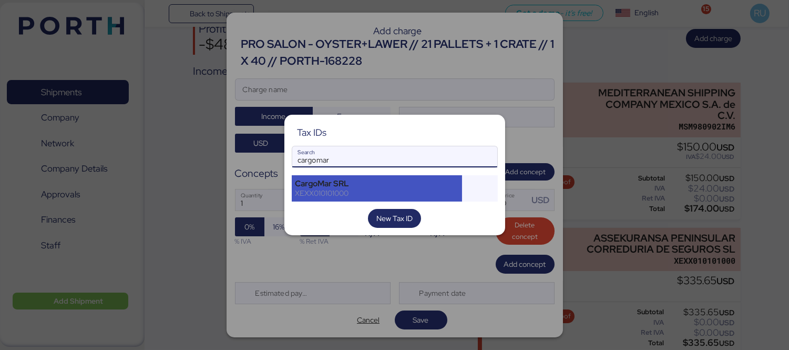
type input "cargomar"
click at [453, 186] on div "CargoMar SRL" at bounding box center [377, 183] width 164 height 9
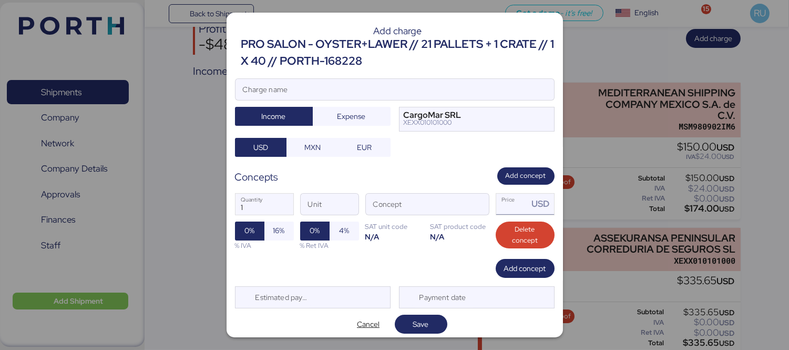
click at [507, 211] on input "Price USD" at bounding box center [512, 203] width 33 height 21
paste input "7.45078"
type input "7450.78"
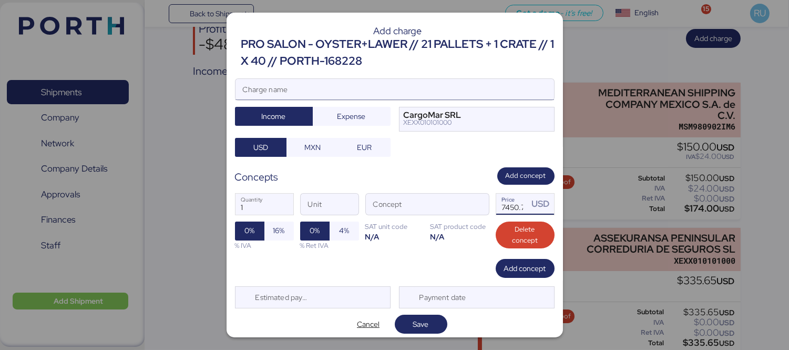
click at [402, 88] on input "Charge name" at bounding box center [395, 89] width 319 height 21
type input "o"
type input "OCEAN FREIGHT"
click at [450, 207] on input "Concept" at bounding box center [415, 203] width 98 height 21
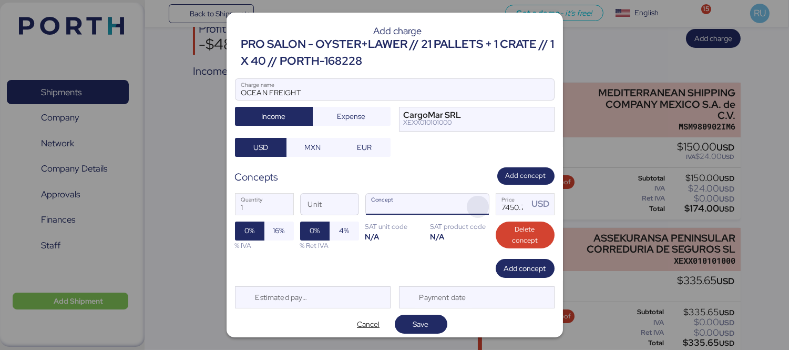
click at [467, 203] on span "button" at bounding box center [478, 207] width 22 height 22
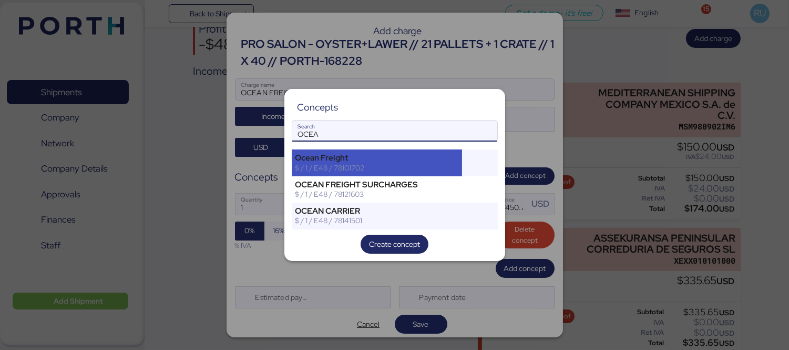
type input "OCEA"
click at [424, 154] on div "Ocean Freight" at bounding box center [377, 157] width 164 height 9
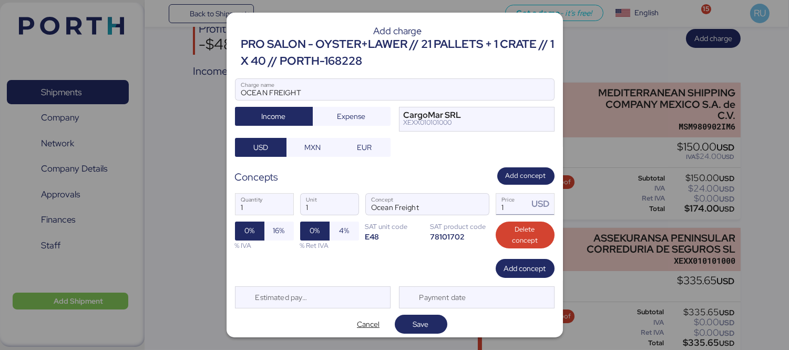
click at [501, 211] on input "1" at bounding box center [512, 203] width 33 height 21
paste input "7.45078"
click at [501, 208] on input "17.45078" at bounding box center [512, 203] width 33 height 21
type input ".45078"
click at [498, 206] on input ".45078" at bounding box center [512, 203] width 33 height 21
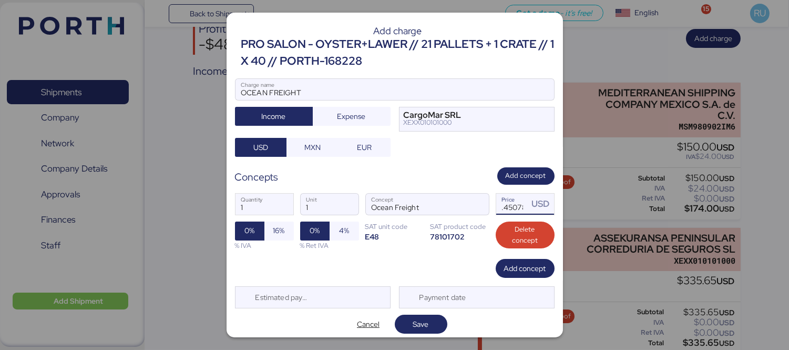
click at [498, 206] on input ".45078" at bounding box center [512, 203] width 33 height 21
type input "0"
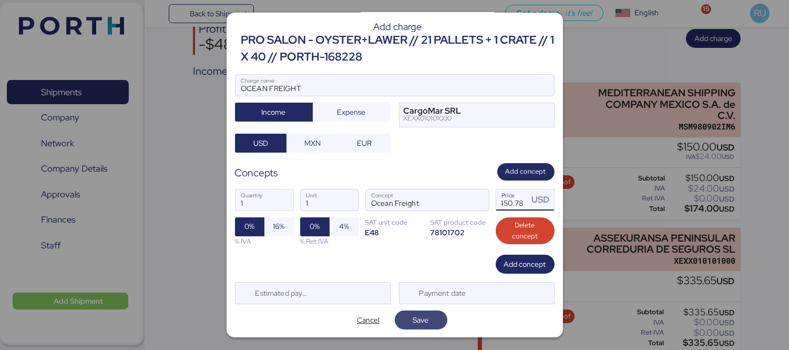
type input "7450.78"
click at [413, 313] on span "Save" at bounding box center [421, 319] width 16 height 13
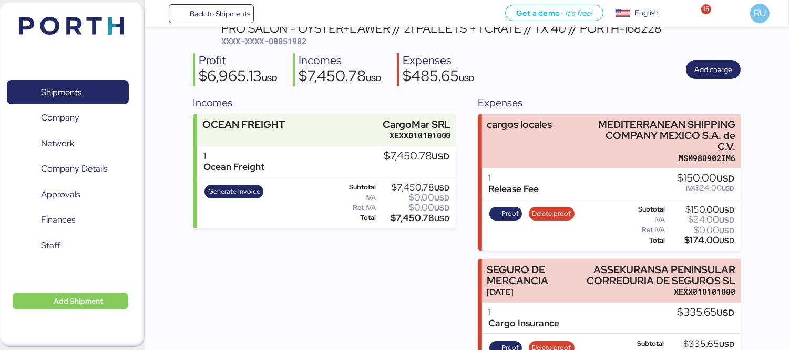
scroll to position [58, 0]
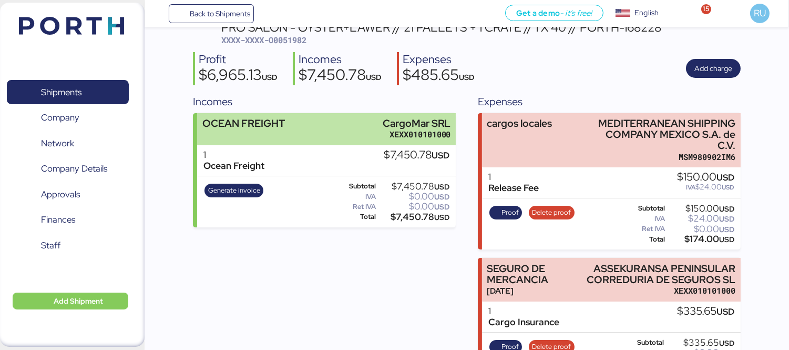
click at [322, 132] on div "OCEAN FREIGHT CargoMar SRL XEXX010101000" at bounding box center [326, 129] width 259 height 32
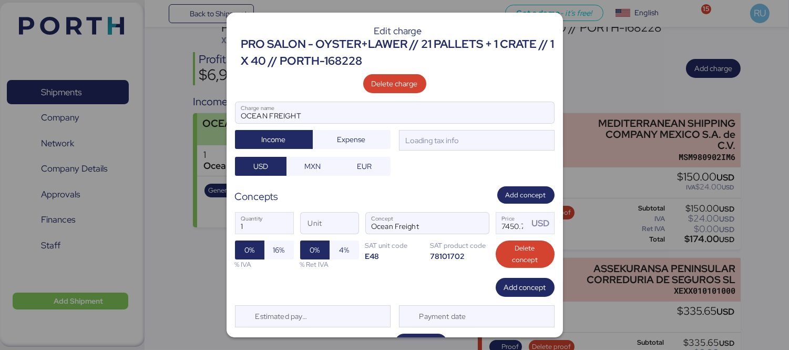
scroll to position [0, 0]
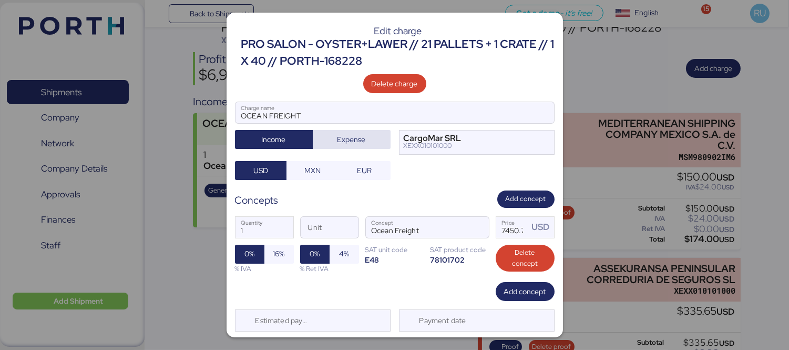
click at [338, 142] on span "Expense" at bounding box center [352, 139] width 28 height 13
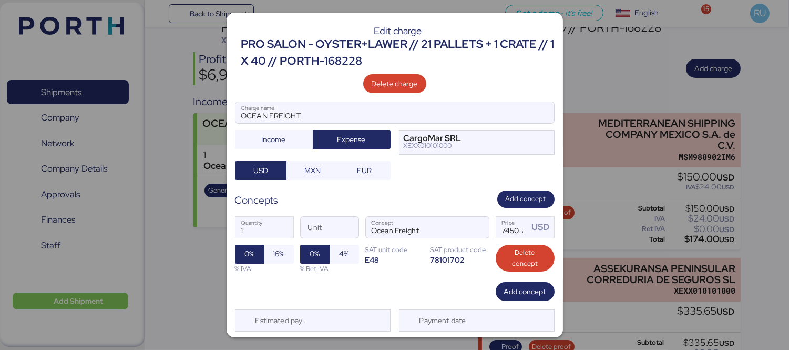
scroll to position [27, 0]
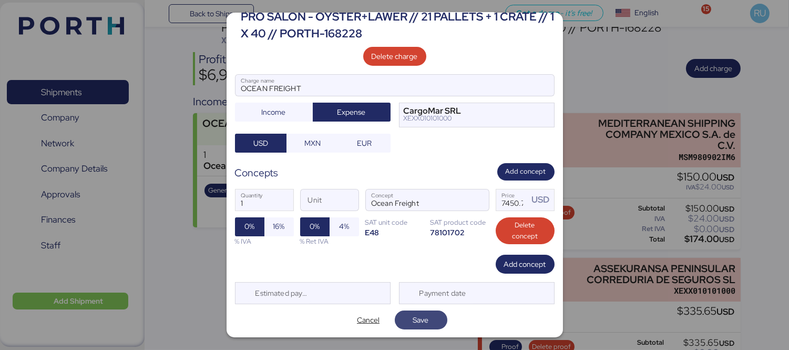
click at [424, 319] on span "Save" at bounding box center [421, 319] width 16 height 13
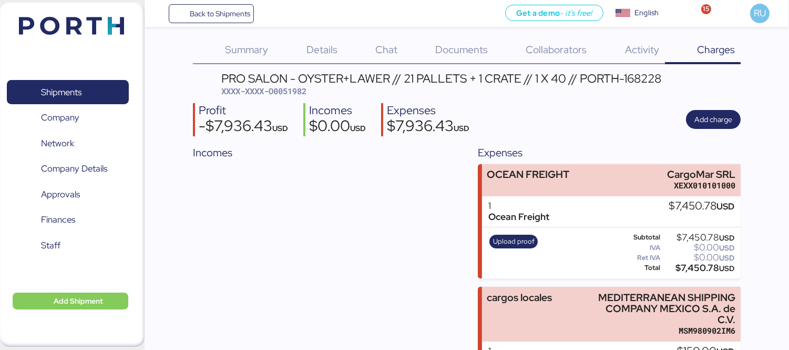
scroll to position [6, 0]
click at [511, 239] on span "Upload proof" at bounding box center [514, 242] width 42 height 12
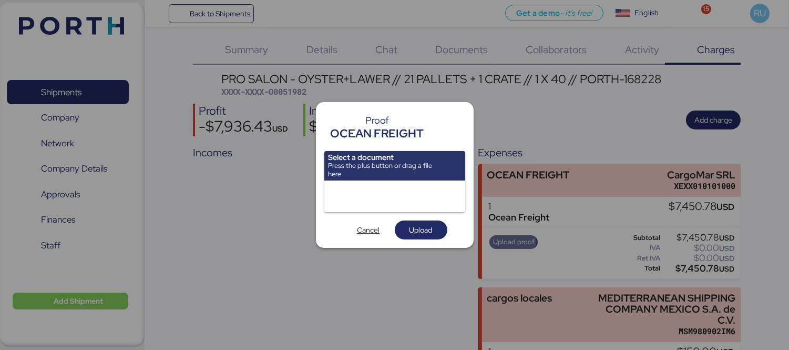
scroll to position [0, 0]
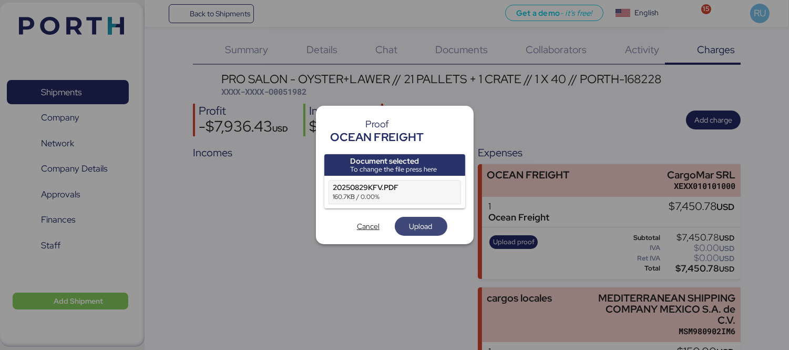
click at [417, 227] on span "Upload" at bounding box center [421, 226] width 23 height 13
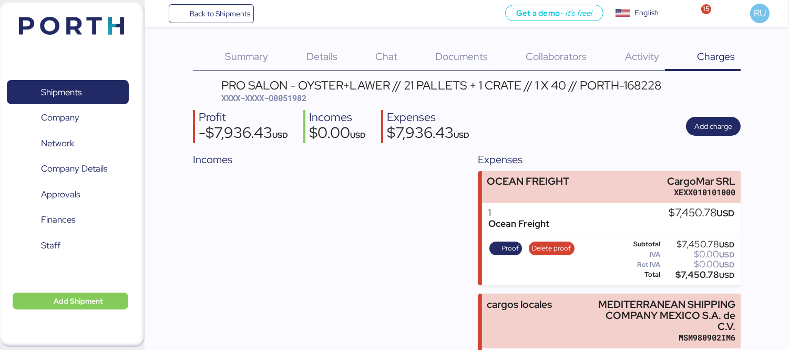
click at [718, 111] on div "Profit -$7,936.43 USD Incomes $0.00 USD Expenses $7,936.43 USD Add charge" at bounding box center [467, 126] width 548 height 33
click at [719, 113] on div "Profit -$7,936.43 USD Incomes $0.00 USD Expenses $7,936.43 USD Add charge" at bounding box center [467, 126] width 548 height 33
click at [723, 120] on span "Add charge" at bounding box center [714, 126] width 38 height 13
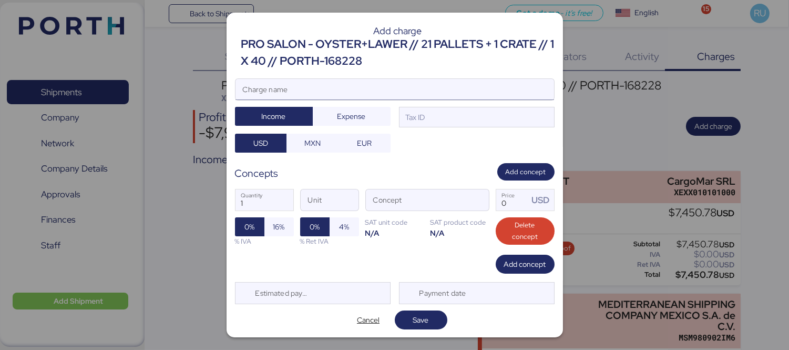
click at [456, 93] on input "Charge name" at bounding box center [395, 89] width 319 height 21
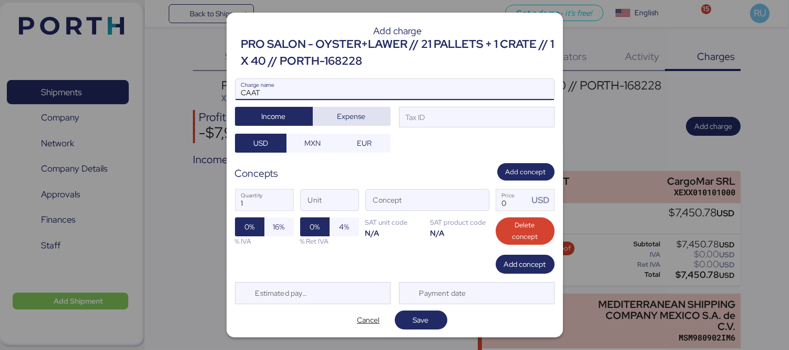
type input "CAAT"
click at [325, 124] on span "Expense" at bounding box center [352, 116] width 78 height 19
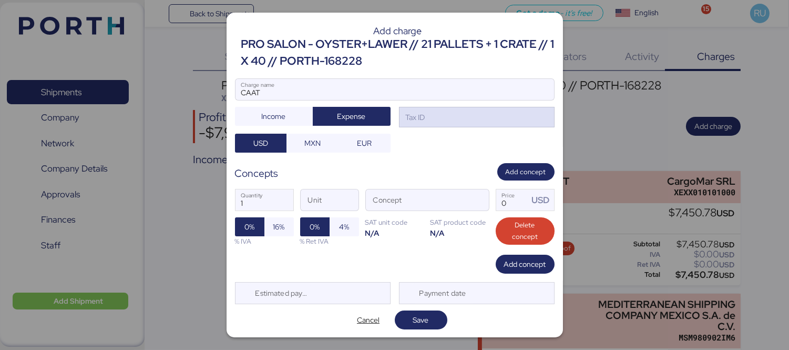
click at [514, 118] on div "Tax ID" at bounding box center [477, 117] width 156 height 21
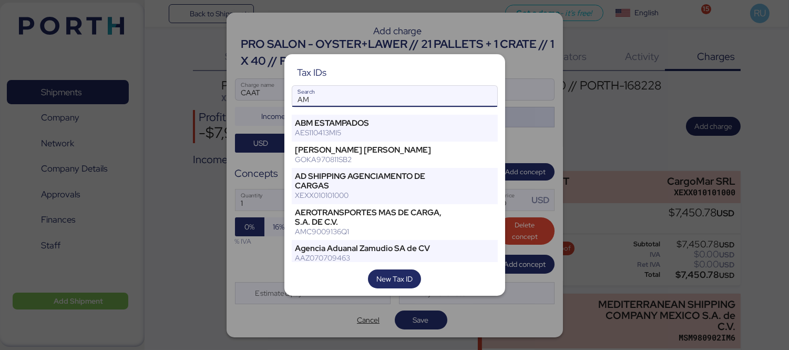
type input "A"
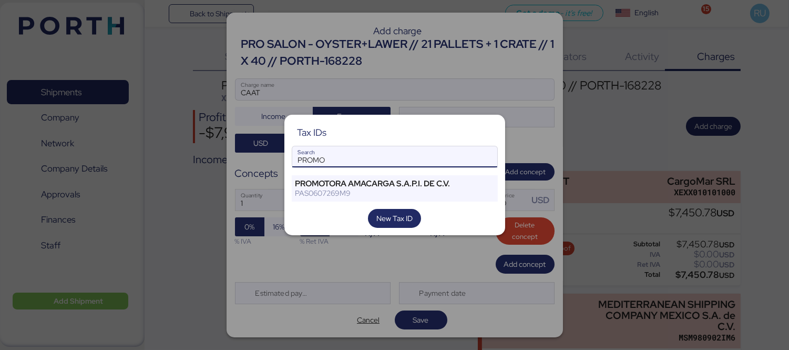
type input "PROMO"
click at [424, 170] on div "Tax IDs PROMO Search PROMOTORA AMACARGA S.A.P.I. DE C.V. PAS0607269M9 New Tax ID" at bounding box center [394, 175] width 221 height 121
click at [424, 172] on div "Tax IDs PROMO Search PROMOTORA AMACARGA S.A.P.I. DE C.V. PAS0607269M9 New Tax ID" at bounding box center [394, 175] width 221 height 121
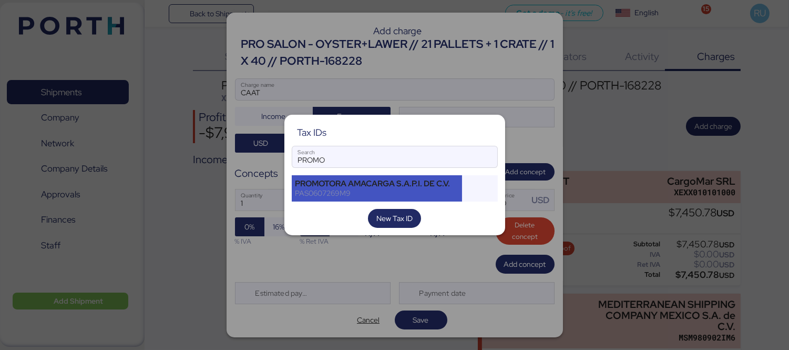
click at [432, 182] on div "PROMOTORA AMACARGA S.A.P.I. DE C.V." at bounding box center [377, 183] width 164 height 9
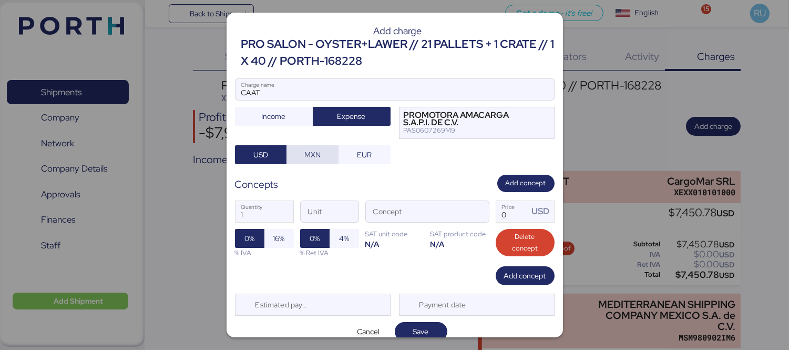
click at [316, 158] on span "MXN" at bounding box center [312, 154] width 16 height 13
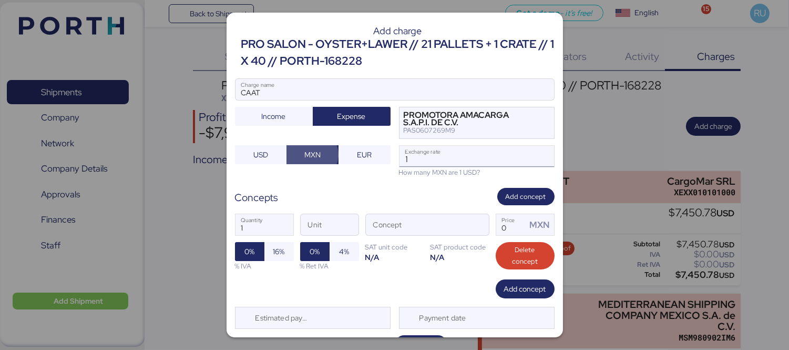
click at [414, 160] on input "1" at bounding box center [477, 156] width 155 height 21
type input "18.62"
click at [437, 226] on input "Concept" at bounding box center [415, 224] width 98 height 21
type input "AMS"
click at [497, 219] on input "Price MXN" at bounding box center [511, 224] width 30 height 21
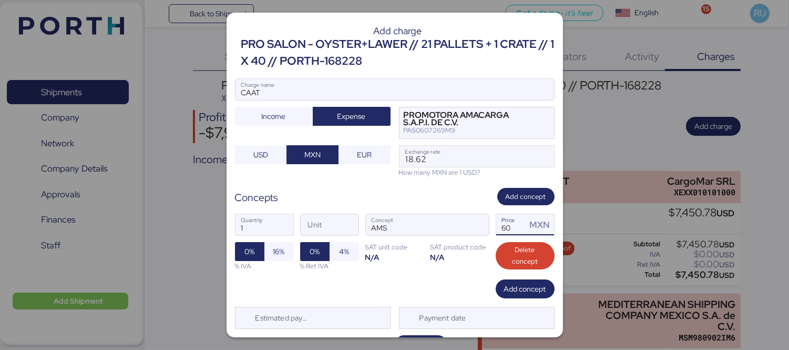
scroll to position [25, 0]
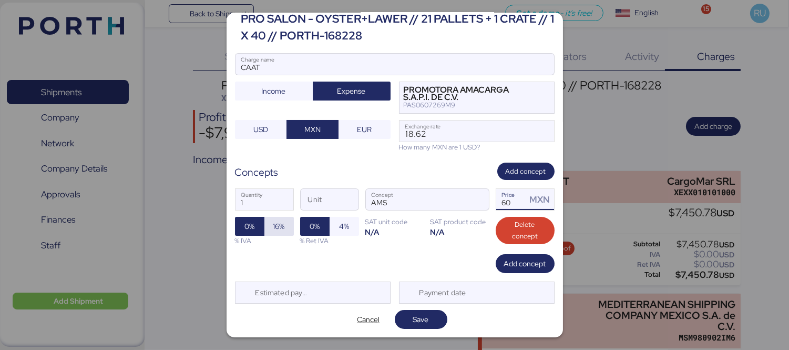
type input "60"
click at [265, 223] on span "16%" at bounding box center [278, 226] width 29 height 19
click at [403, 317] on span "Save" at bounding box center [421, 319] width 36 height 15
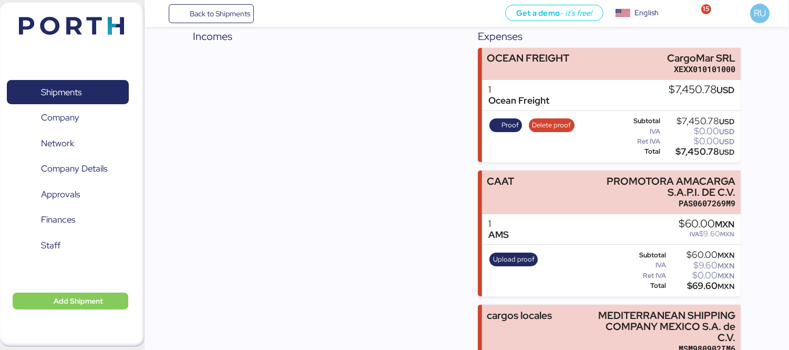
scroll to position [124, 0]
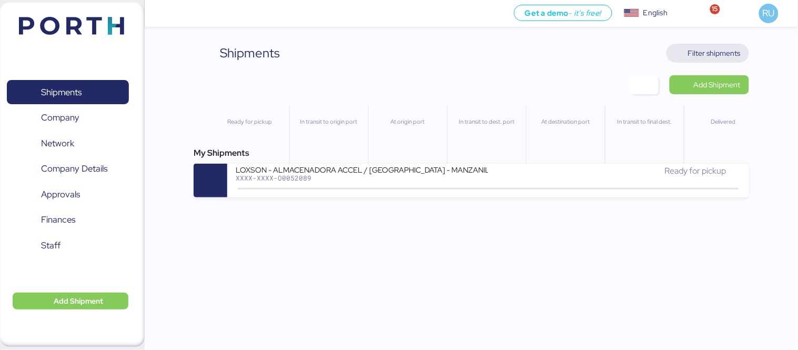
click at [716, 56] on span "Filter shipments" at bounding box center [714, 53] width 53 height 13
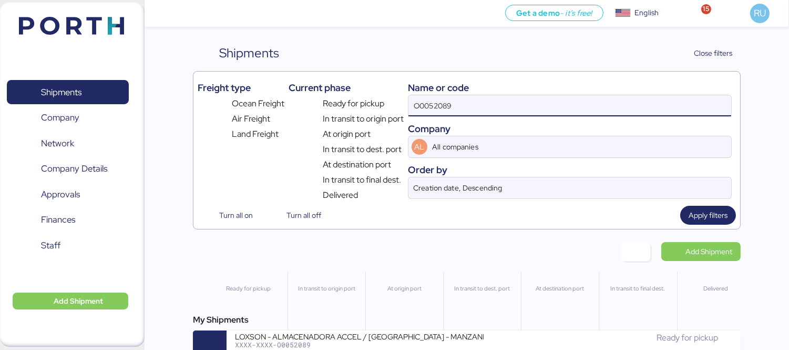
click at [621, 111] on input "O0052089" at bounding box center [570, 105] width 323 height 21
paste input "MEDUGK582542"
type input "M"
paste input "o0051982"
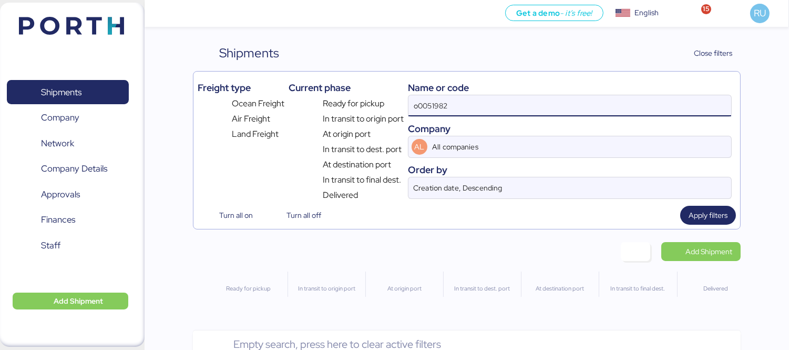
type input "o0051982"
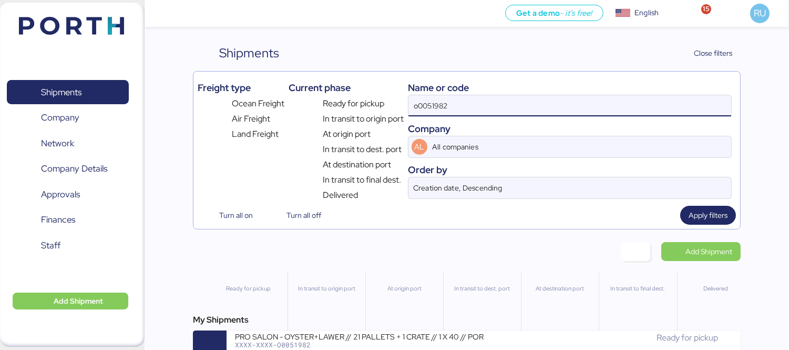
scroll to position [25, 0]
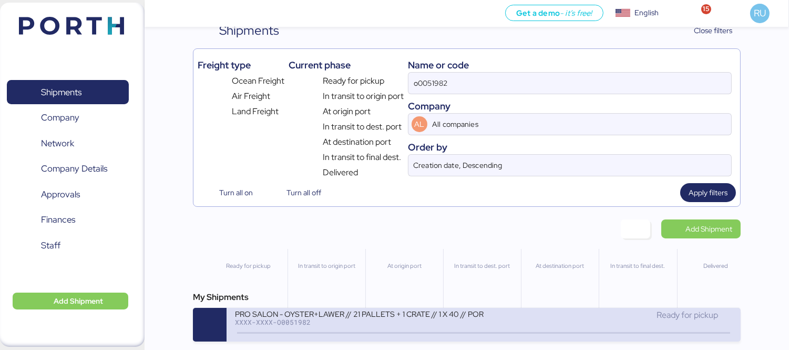
click at [514, 338] on div "PRO SALON - OYSTER+LAWER // 21 PALLETS + 1 CRATE // 1 X 40 // PORTH-168228 XXXX…" at bounding box center [484, 325] width 514 height 34
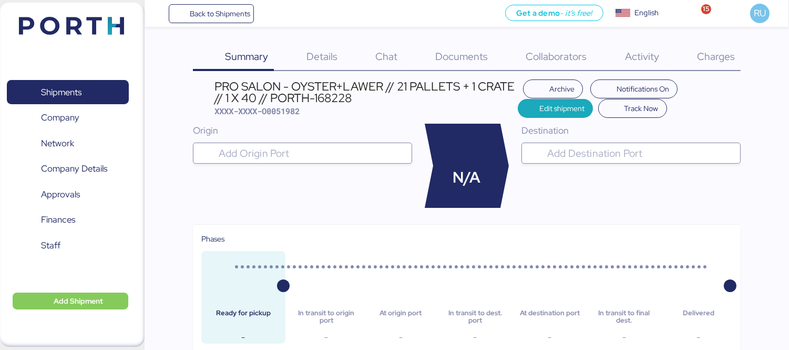
click at [697, 64] on div "Charges 0" at bounding box center [703, 57] width 76 height 27
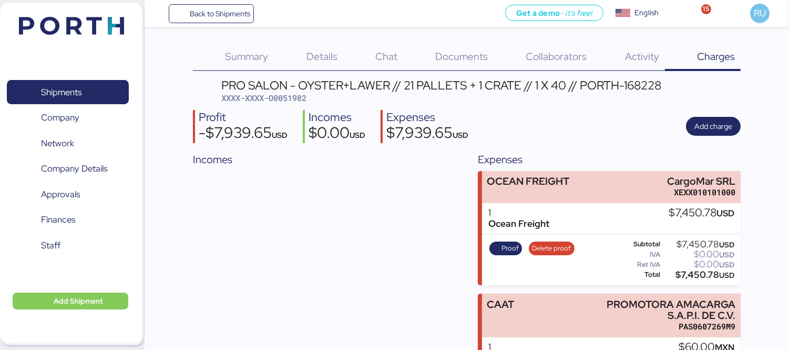
click at [289, 95] on span "XXXX-XXXX-O0051982" at bounding box center [263, 98] width 85 height 11
copy span "O0051982"
